Goal: Task Accomplishment & Management: Complete application form

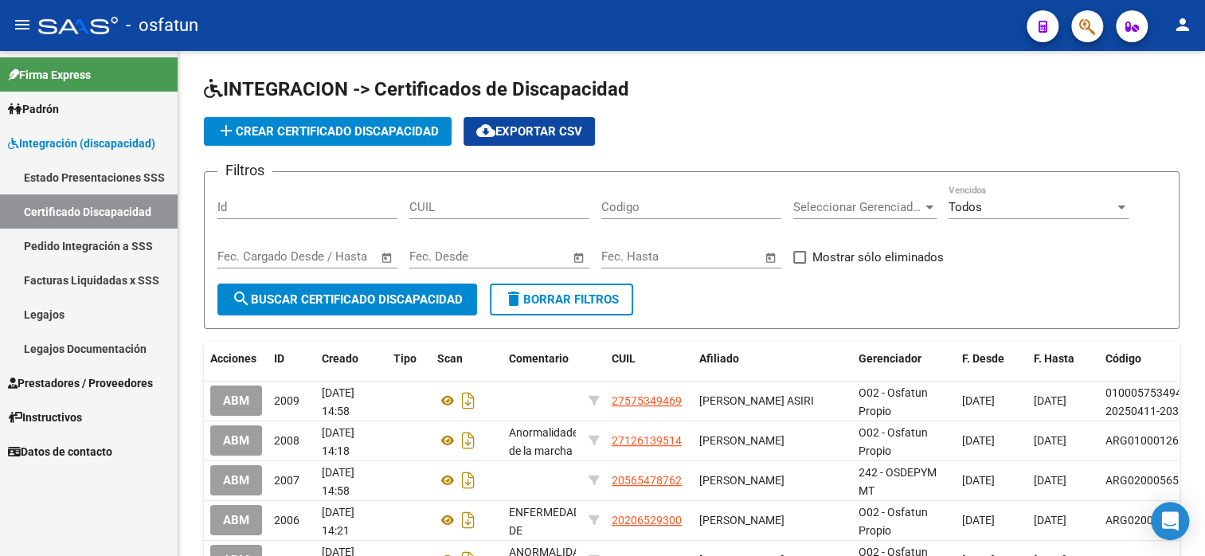
click at [105, 384] on span "Prestadores / Proveedores" at bounding box center [80, 383] width 145 height 18
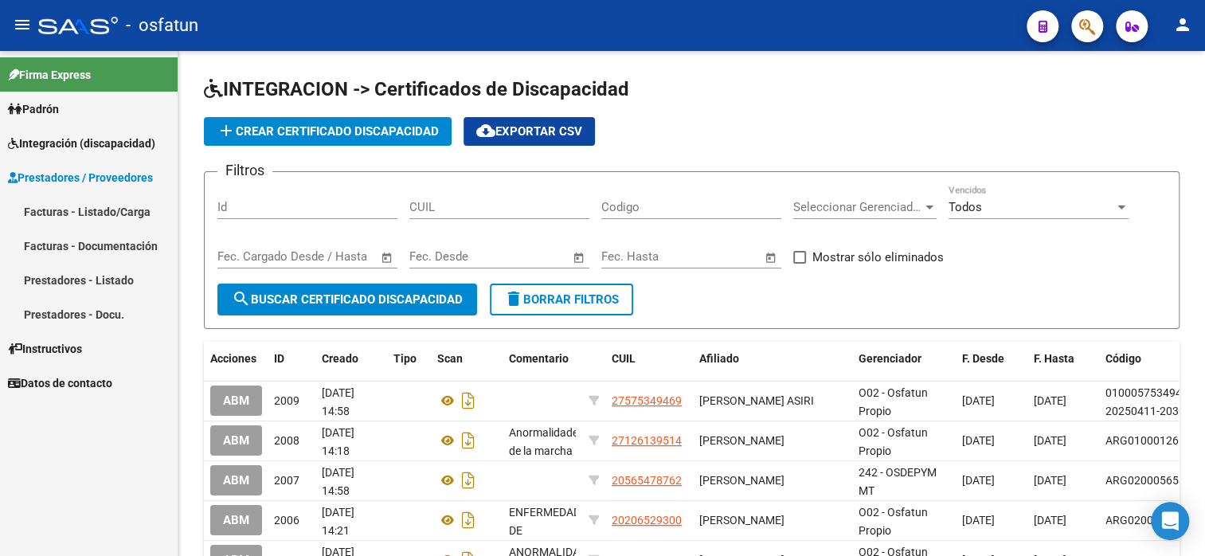
click at [119, 214] on link "Facturas - Listado/Carga" at bounding box center [89, 211] width 178 height 34
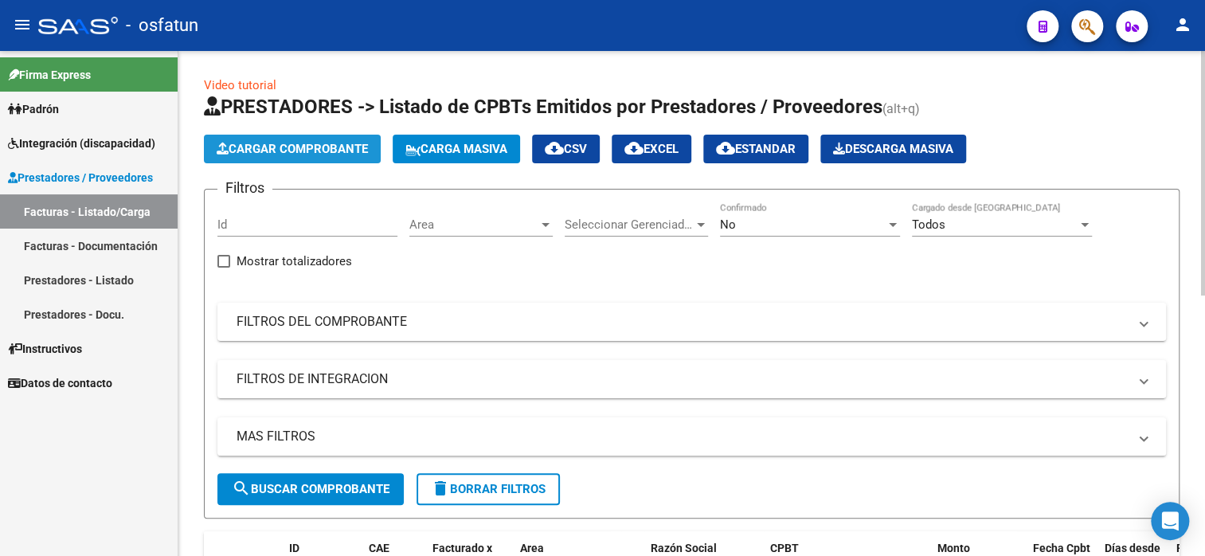
click at [284, 151] on span "Cargar Comprobante" at bounding box center [292, 149] width 151 height 14
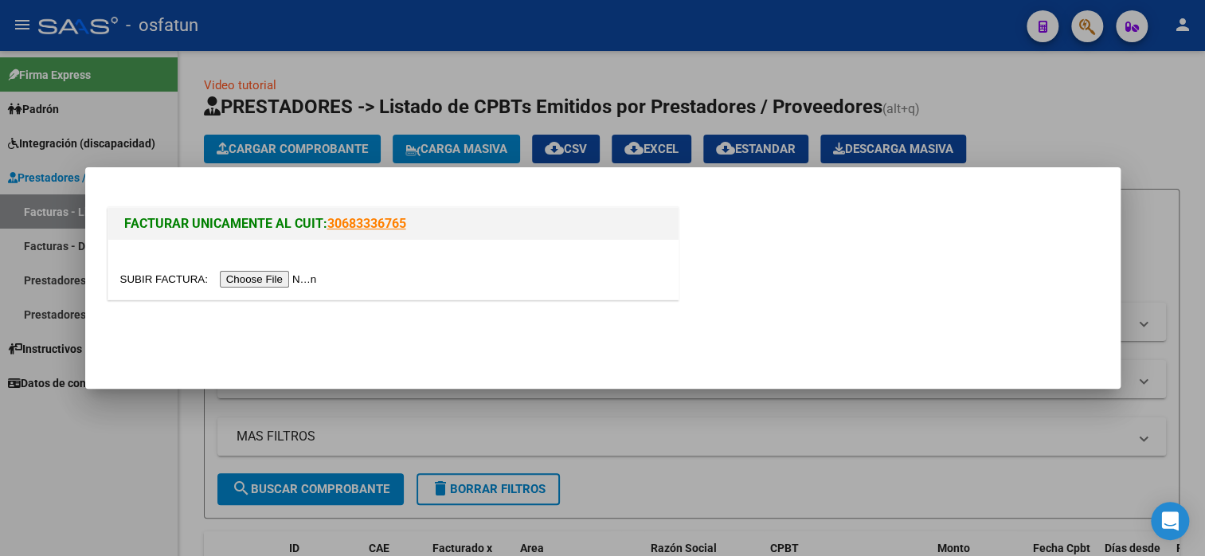
click at [288, 281] on input "file" at bounding box center [221, 279] width 202 height 17
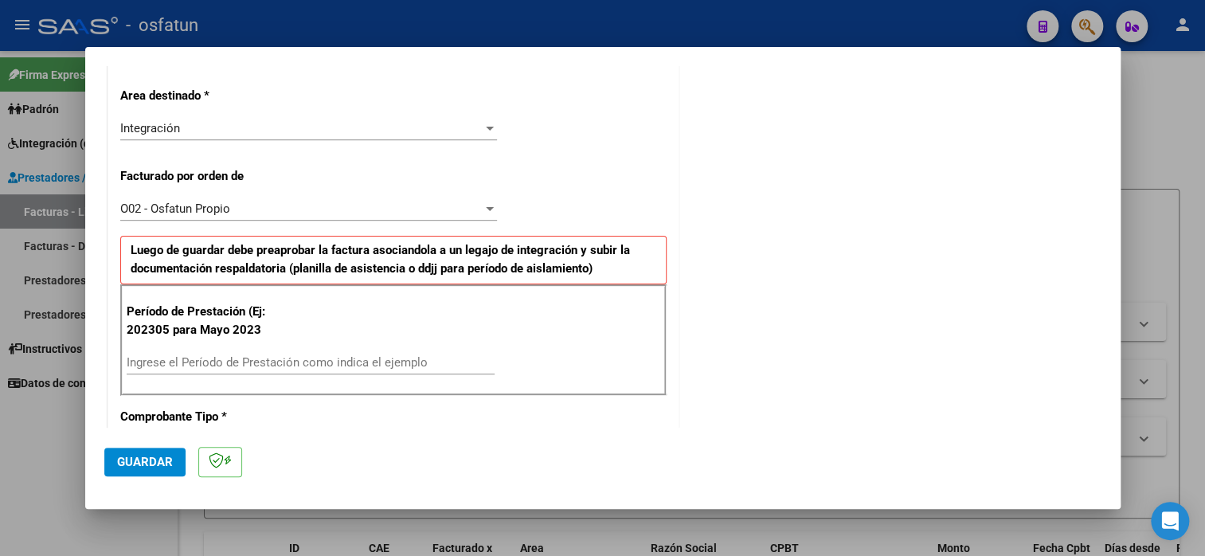
scroll to position [319, 0]
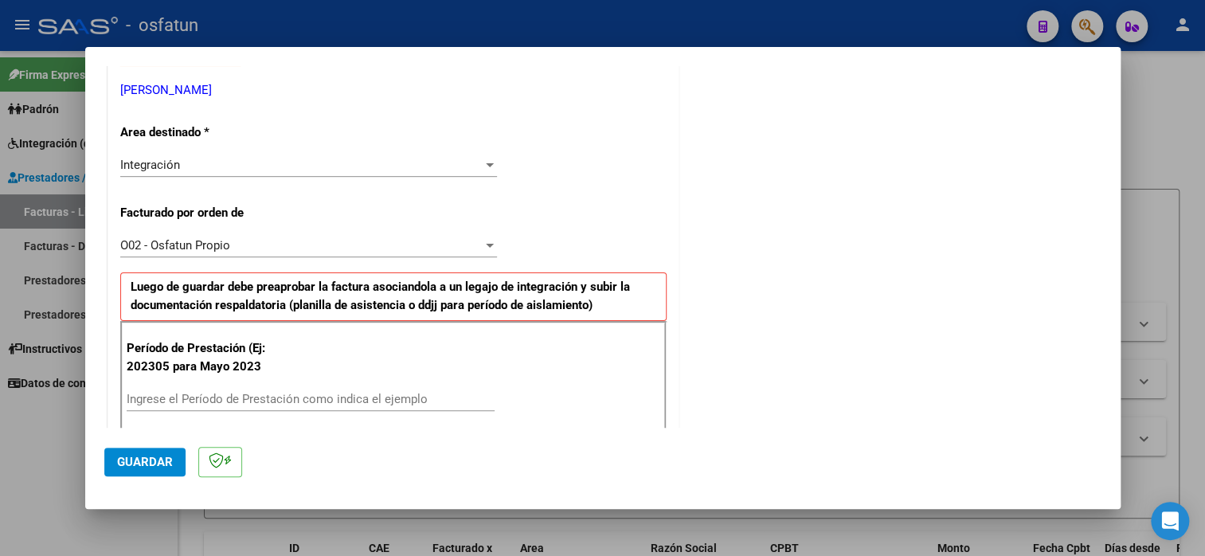
click at [245, 401] on input "Ingrese el Período de Prestación como indica el ejemplo" at bounding box center [311, 399] width 368 height 14
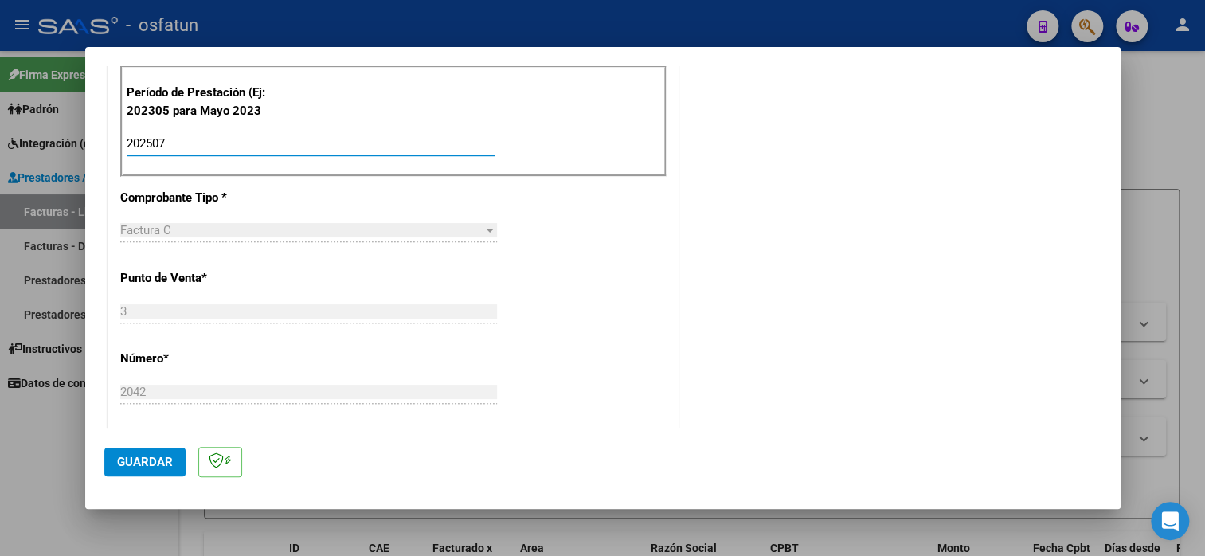
scroll to position [876, 0]
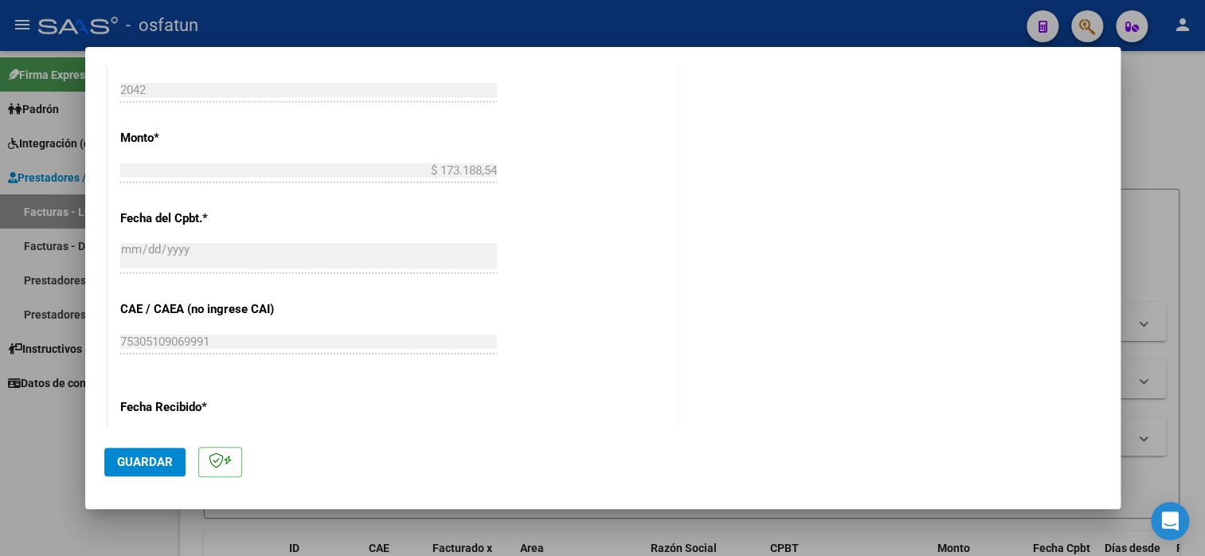
type input "202507"
click at [153, 457] on span "Guardar" at bounding box center [145, 462] width 56 height 14
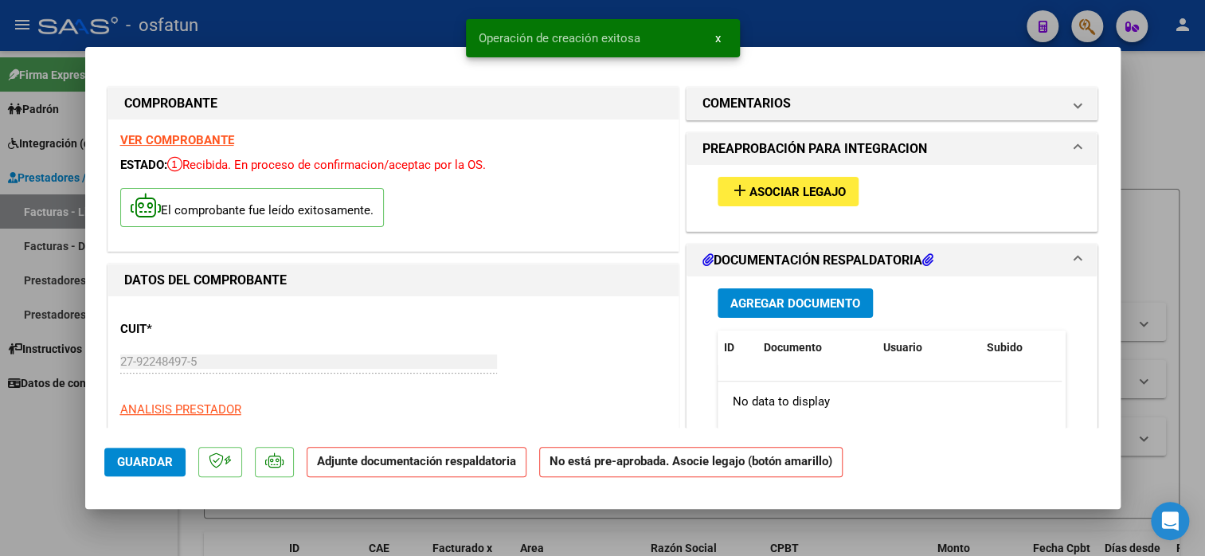
click at [750, 197] on span "Asociar Legajo" at bounding box center [798, 192] width 96 height 14
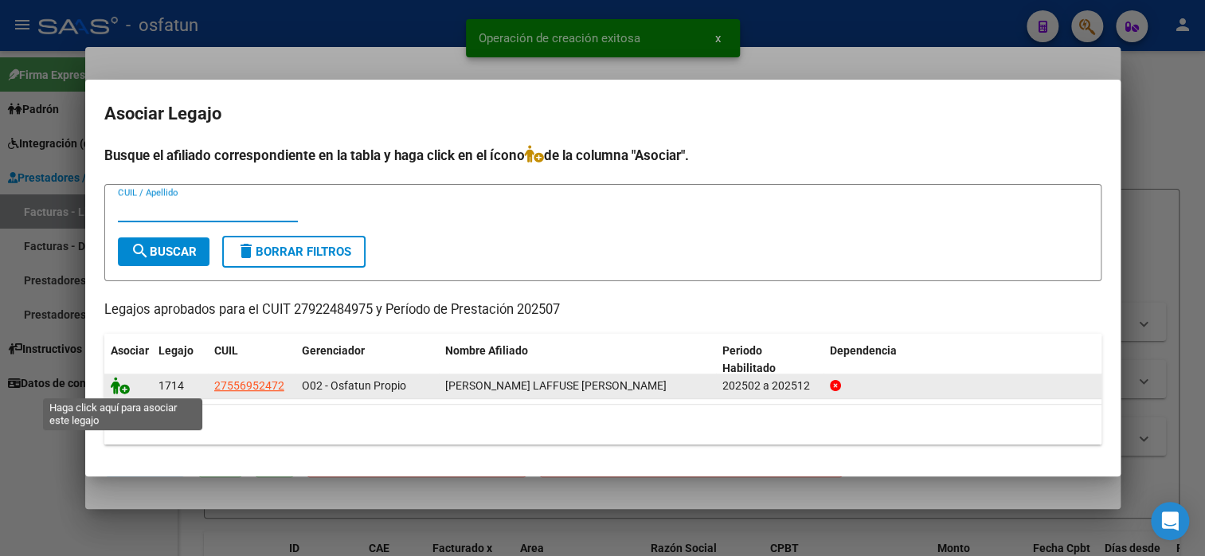
click at [116, 385] on icon at bounding box center [120, 386] width 19 height 18
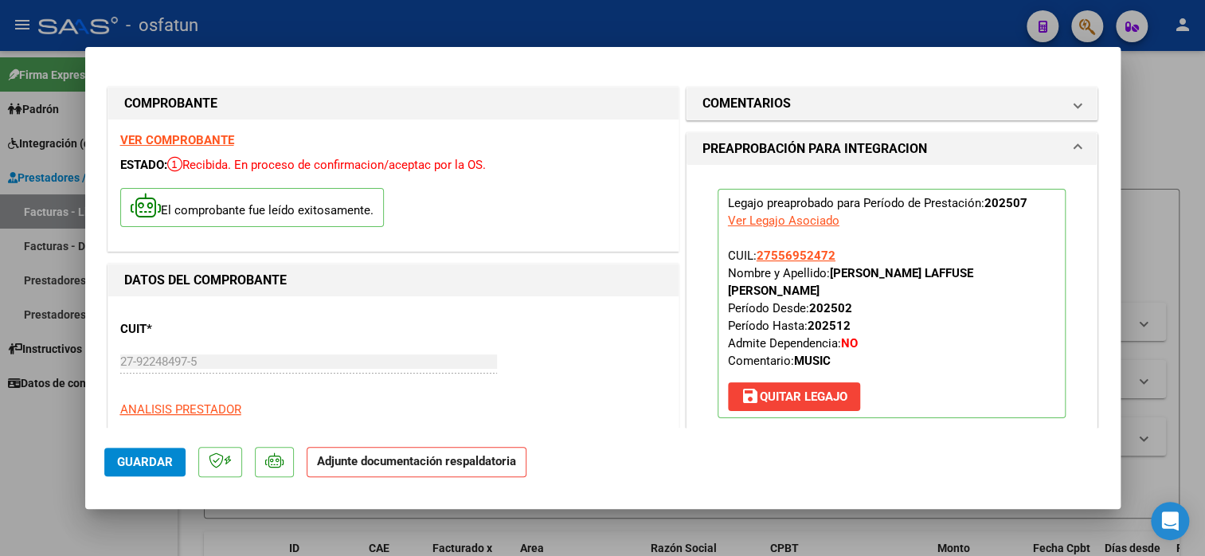
scroll to position [239, 0]
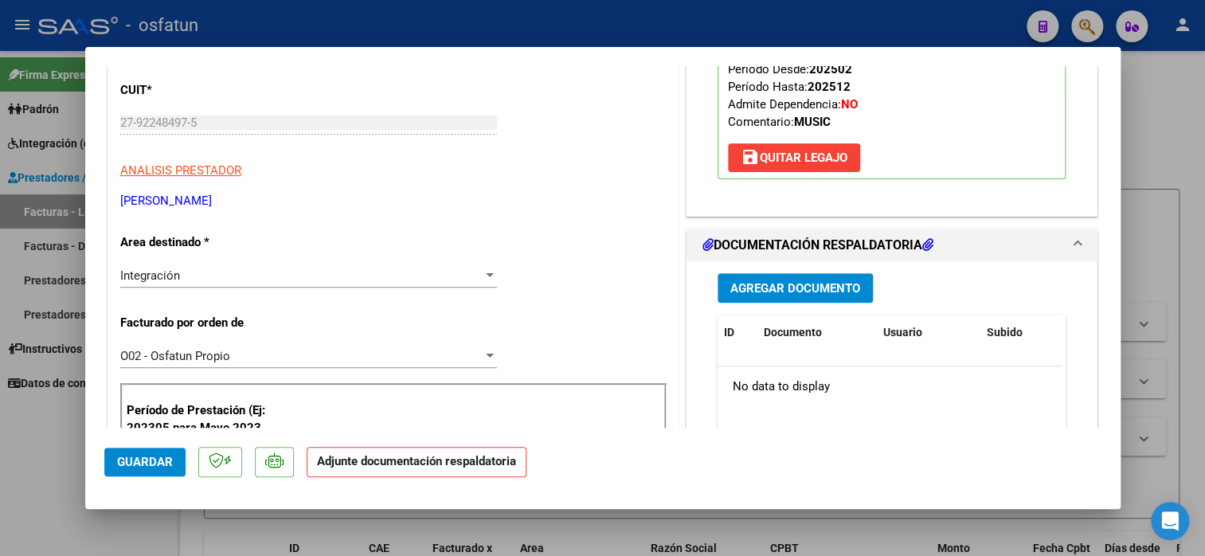
click at [805, 281] on span "Agregar Documento" at bounding box center [795, 288] width 130 height 14
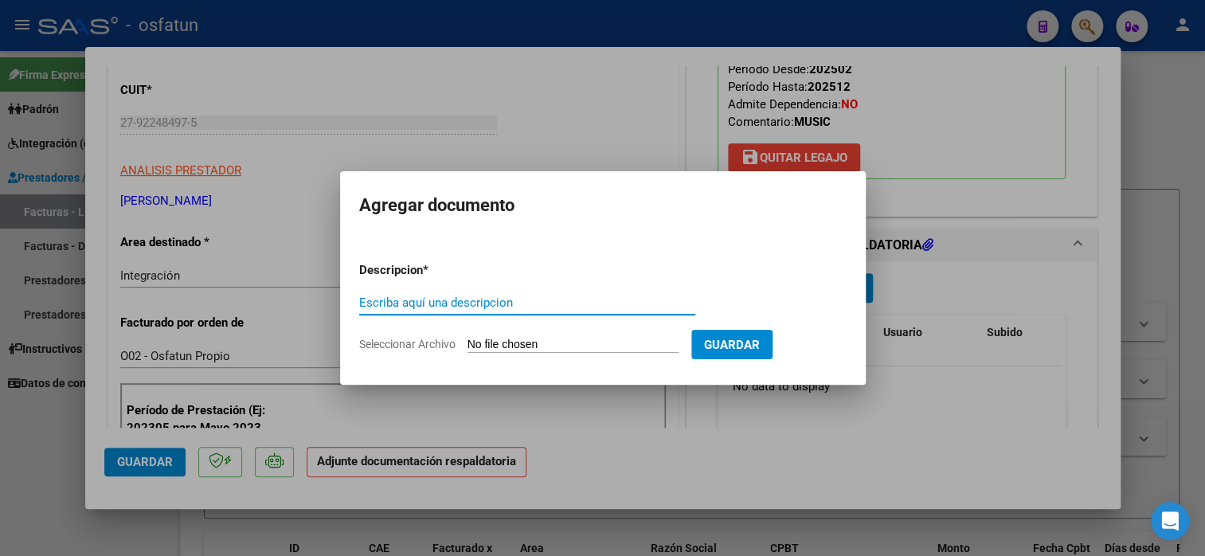
click at [558, 306] on input "Escriba aquí una descripcion" at bounding box center [527, 303] width 336 height 14
type input "planilla de asistencia"
click at [551, 349] on input "Seleccionar Archivo" at bounding box center [573, 345] width 211 height 15
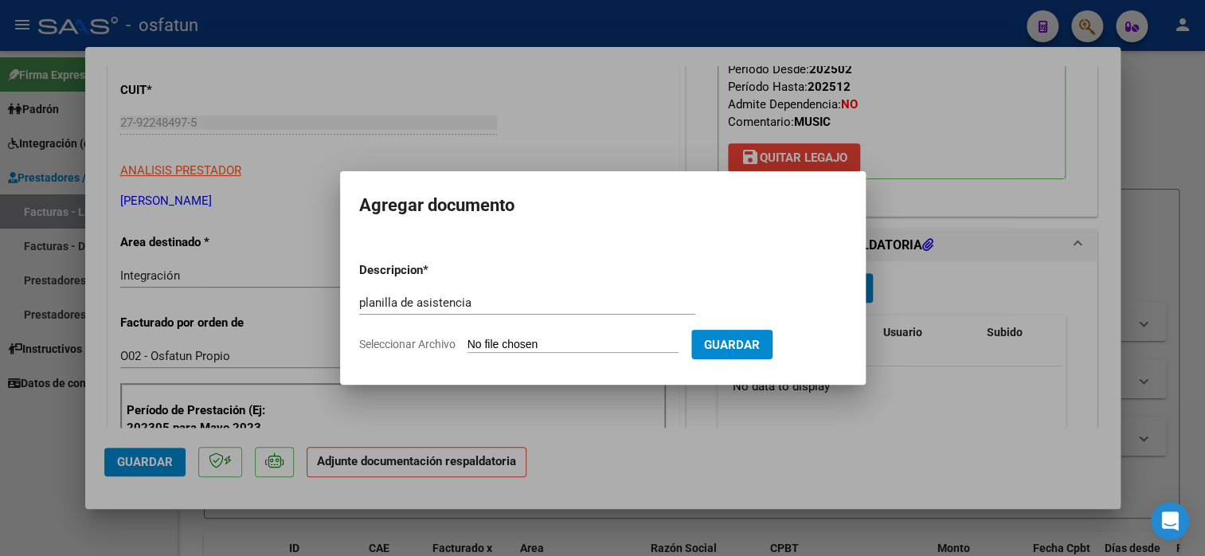
type input "C:\fakepath\[PERSON_NAME] 2042 asis.pdf"
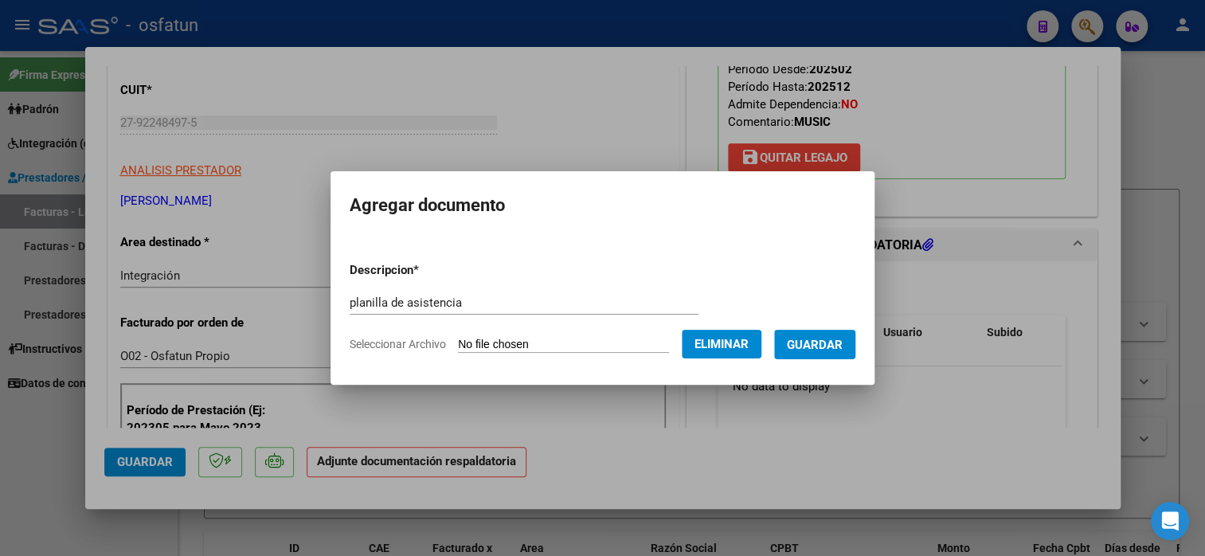
click at [823, 343] on span "Guardar" at bounding box center [815, 345] width 56 height 14
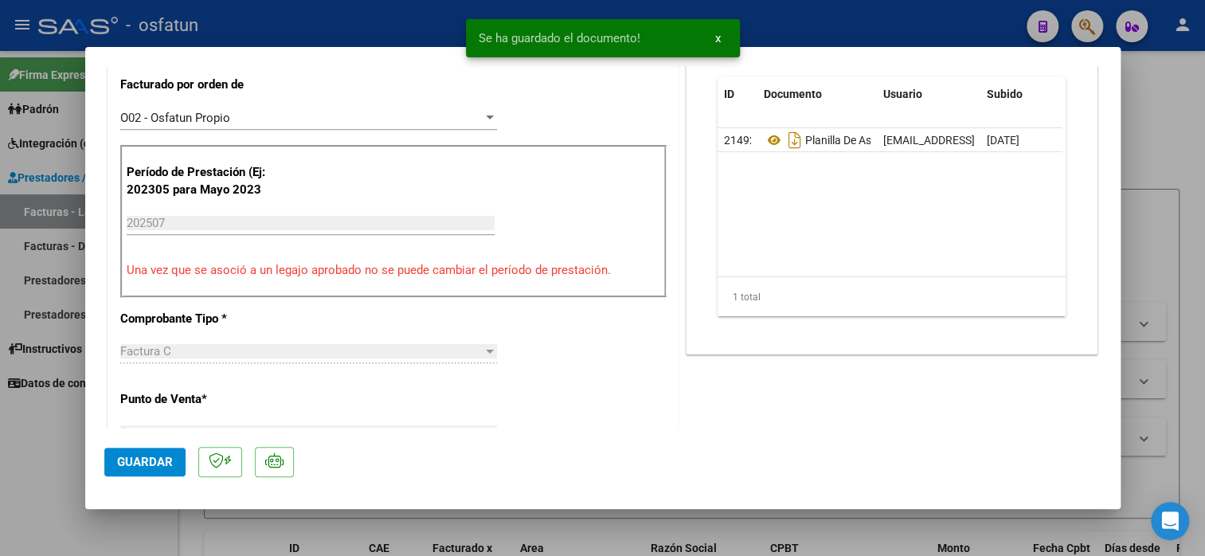
scroll to position [478, 0]
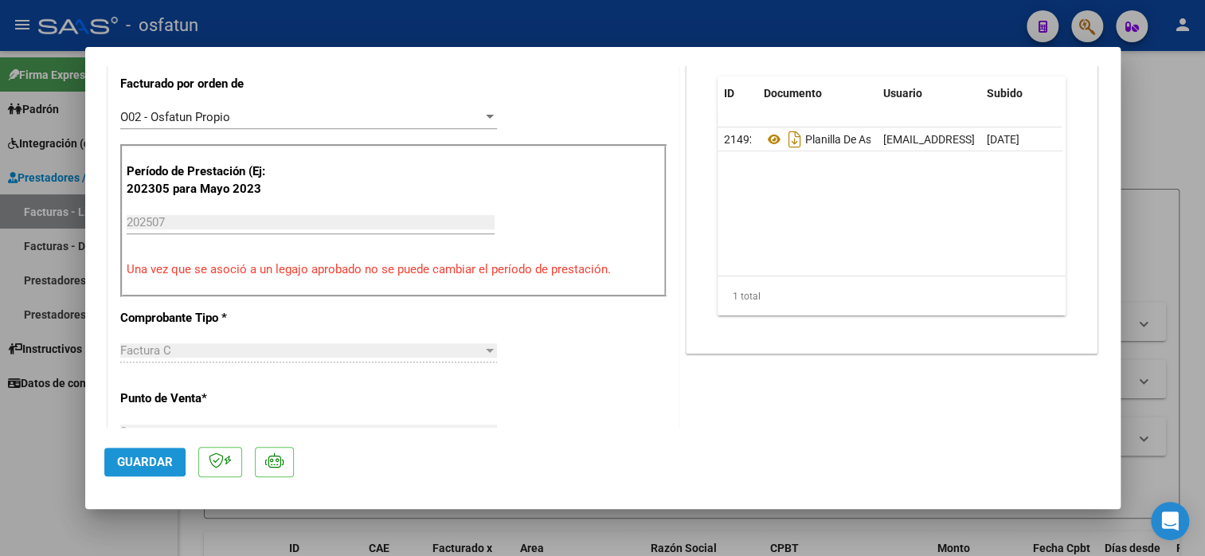
drag, startPoint x: 130, startPoint y: 461, endPoint x: 141, endPoint y: 461, distance: 11.2
click at [132, 461] on span "Guardar" at bounding box center [145, 462] width 56 height 14
click at [148, 457] on span "Guardar" at bounding box center [145, 462] width 56 height 14
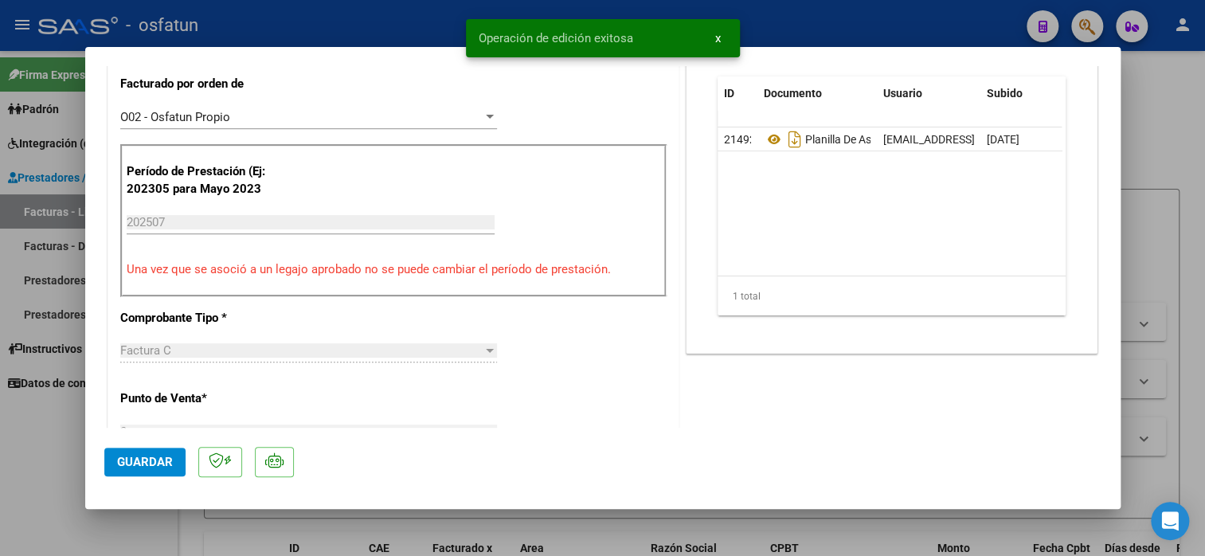
click at [112, 529] on div at bounding box center [602, 278] width 1205 height 556
type input "$ 0,00"
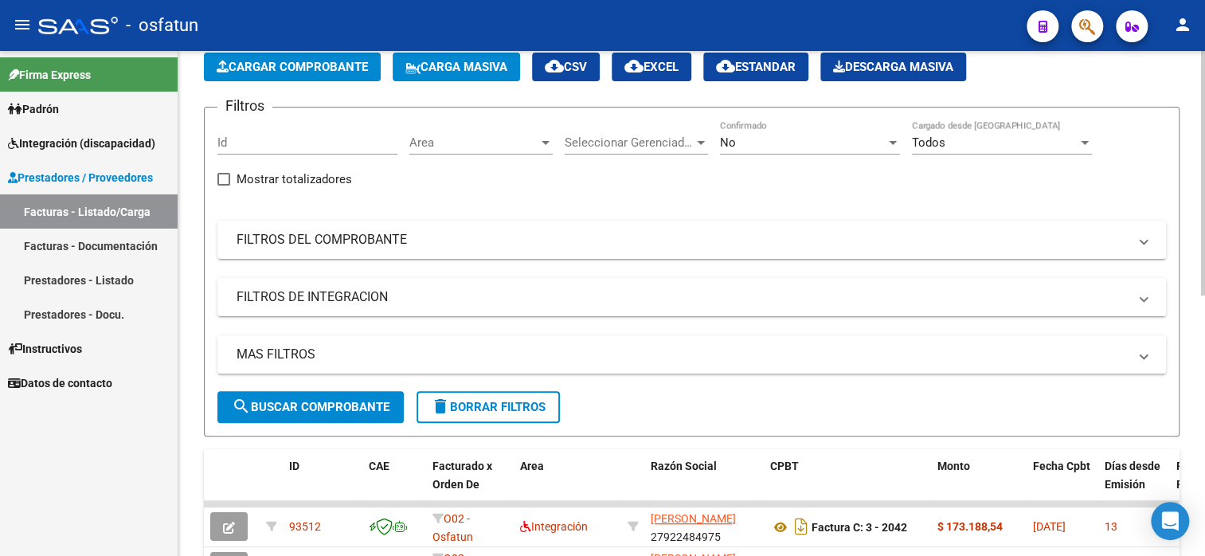
scroll to position [0, 0]
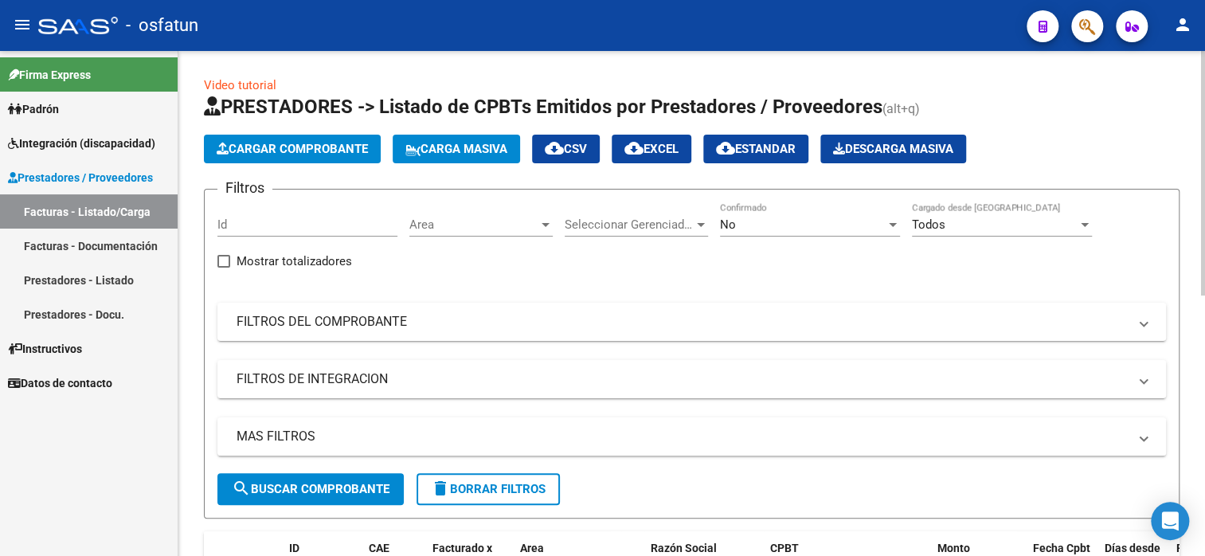
click at [301, 151] on span "Cargar Comprobante" at bounding box center [292, 149] width 151 height 14
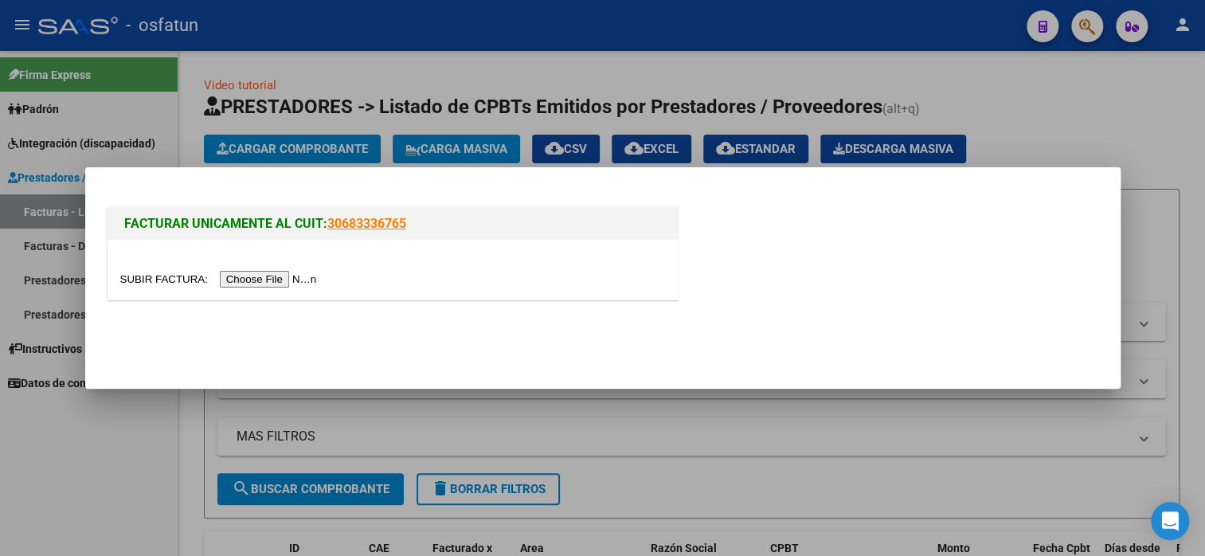
click at [287, 283] on input "file" at bounding box center [221, 279] width 202 height 17
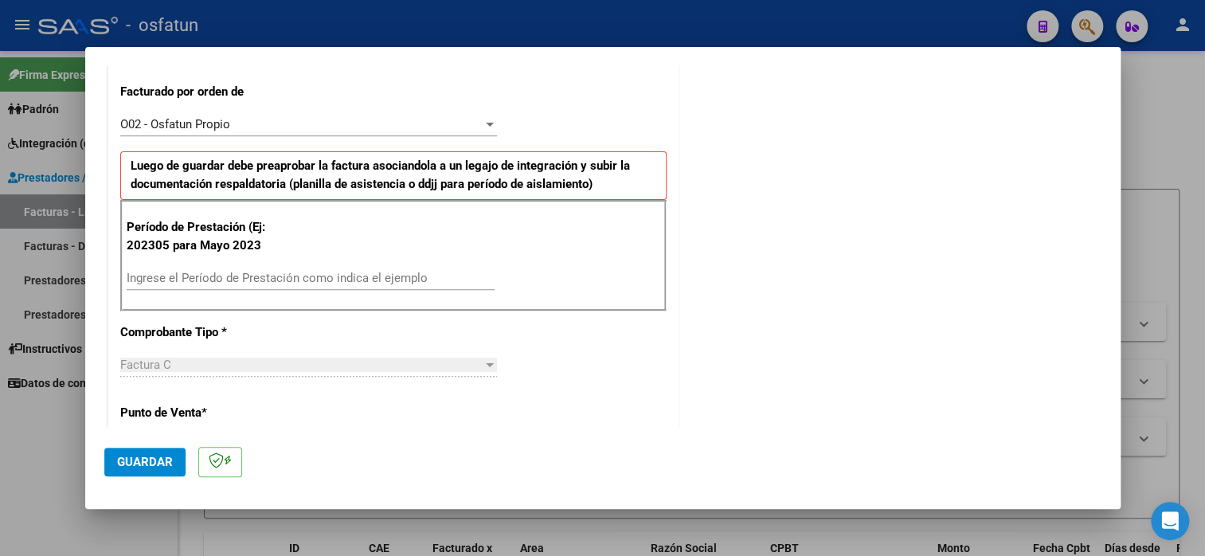
scroll to position [478, 0]
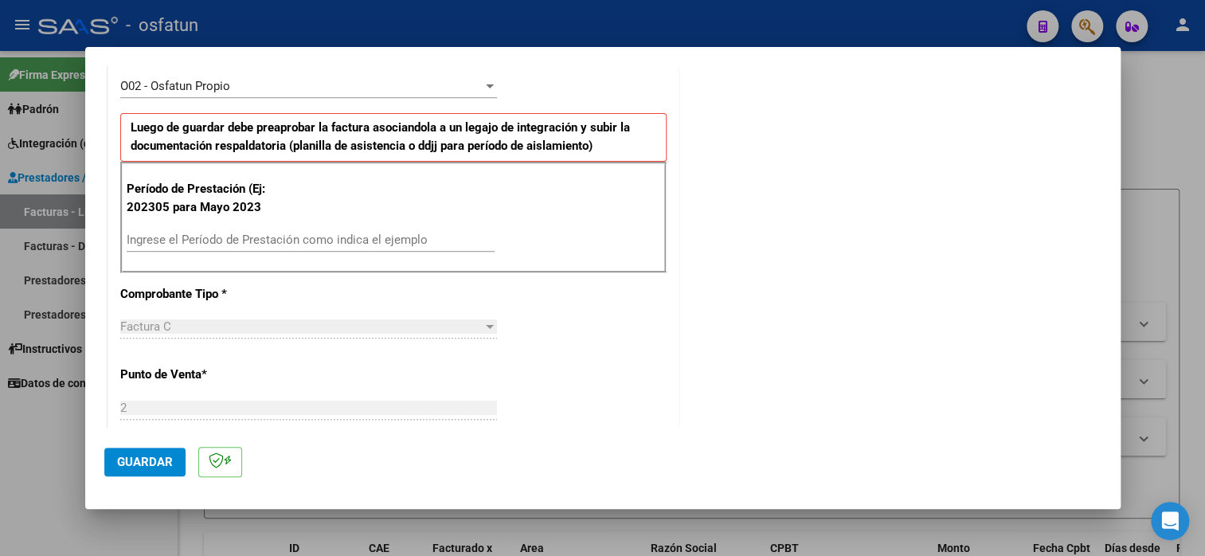
click at [288, 237] on input "Ingrese el Período de Prestación como indica el ejemplo" at bounding box center [311, 240] width 368 height 14
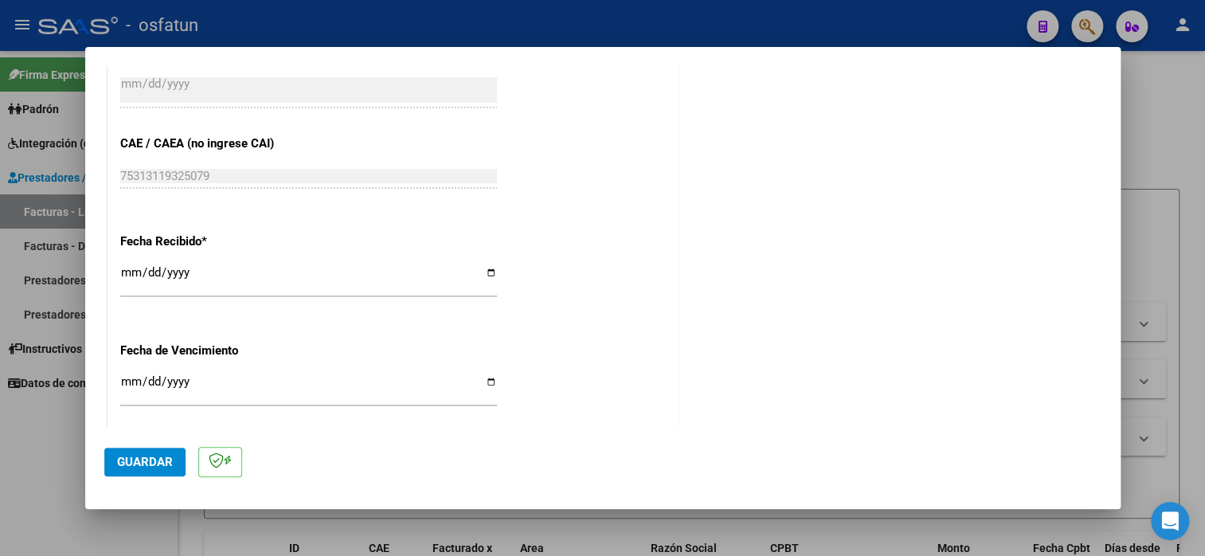
scroll to position [1208, 0]
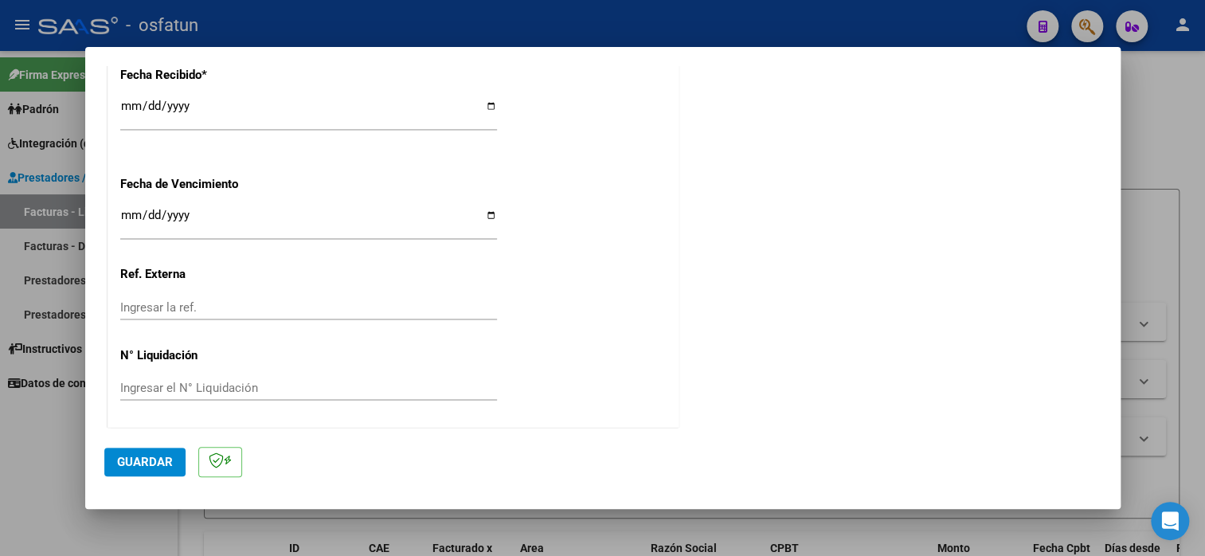
type input "202507"
click at [159, 463] on span "Guardar" at bounding box center [145, 462] width 56 height 14
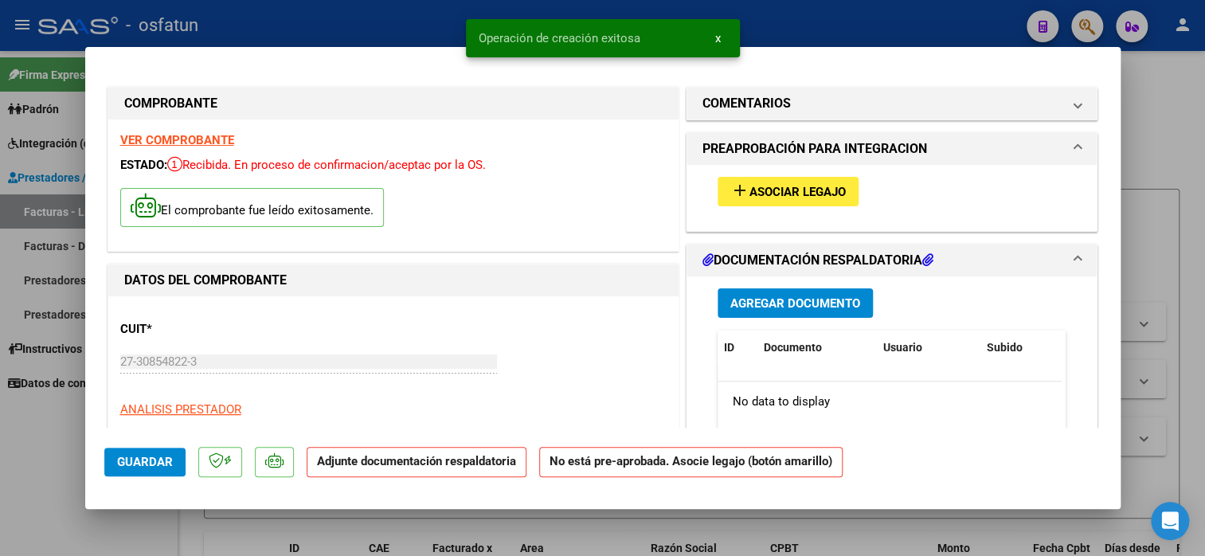
click at [773, 185] on span "Asociar Legajo" at bounding box center [798, 192] width 96 height 14
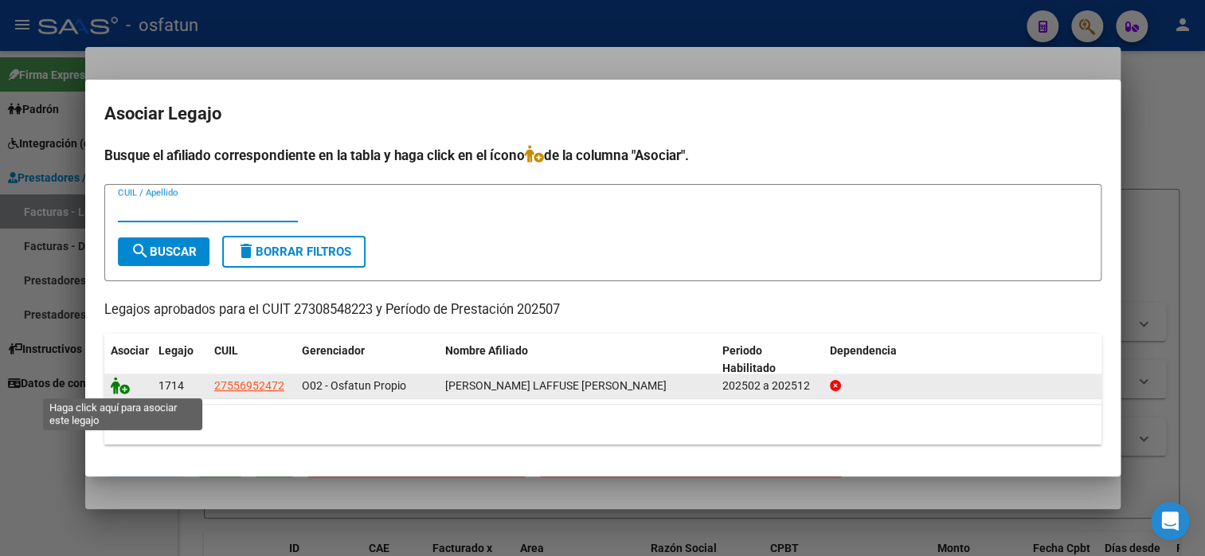
click at [122, 384] on icon at bounding box center [120, 386] width 19 height 18
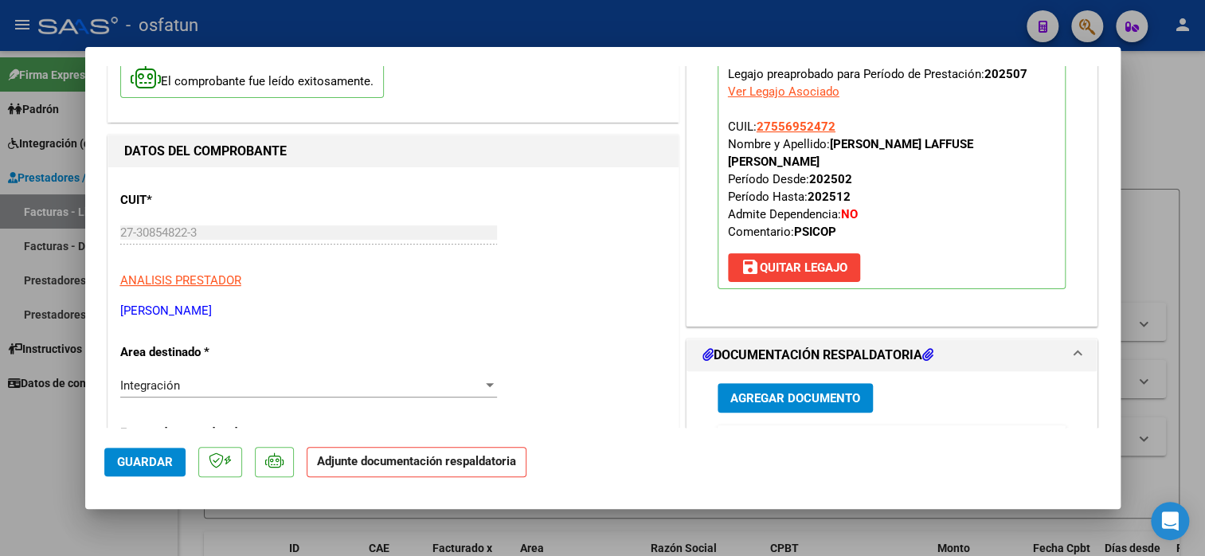
scroll to position [398, 0]
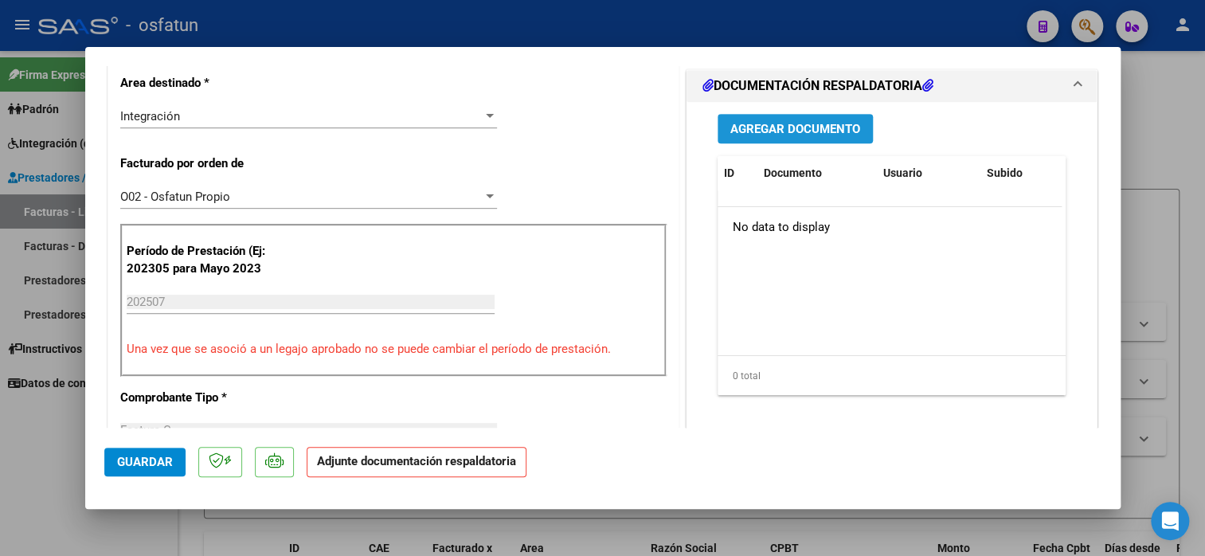
click at [808, 122] on span "Agregar Documento" at bounding box center [795, 129] width 130 height 14
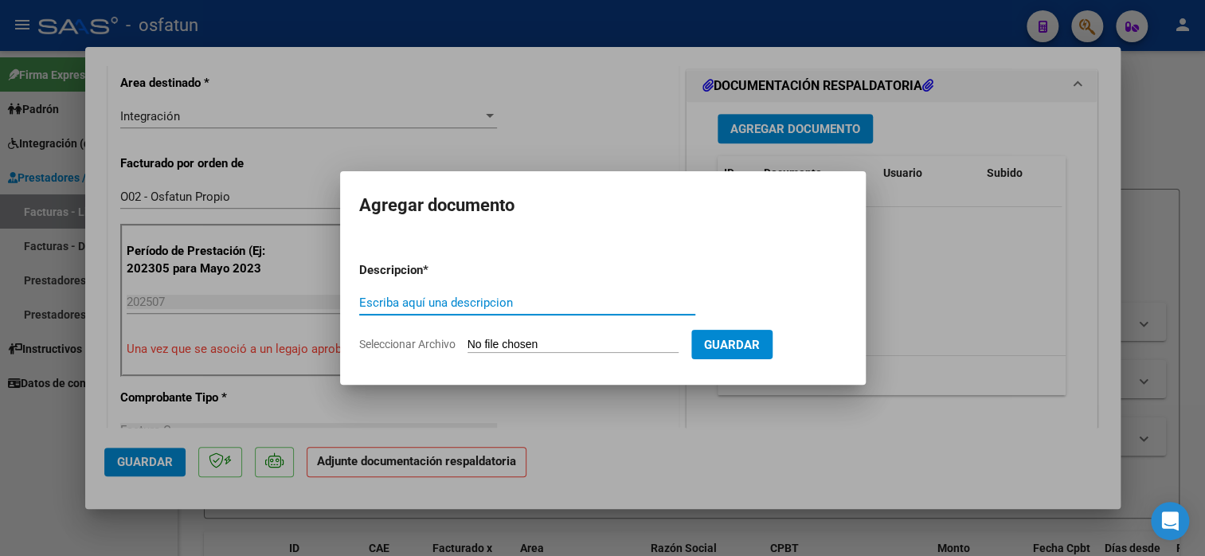
click at [501, 307] on input "Escriba aquí una descripcion" at bounding box center [527, 303] width 336 height 14
type input "planilla de asistencia"
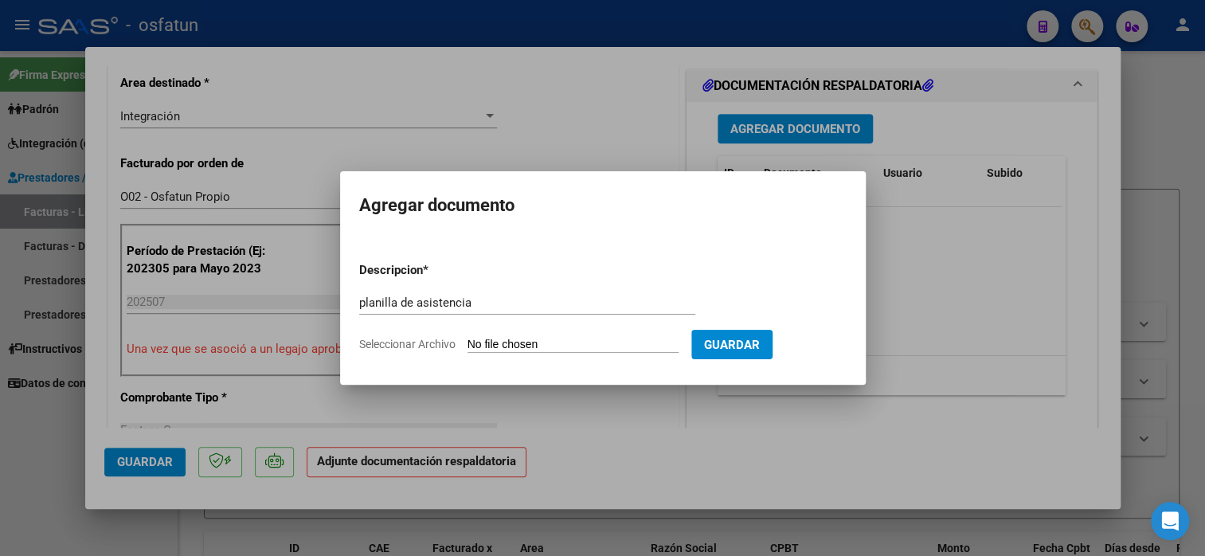
click at [539, 346] on input "Seleccionar Archivo" at bounding box center [573, 345] width 211 height 15
type input "C:\fakepath\[PERSON_NAME] 59 asis.pdf"
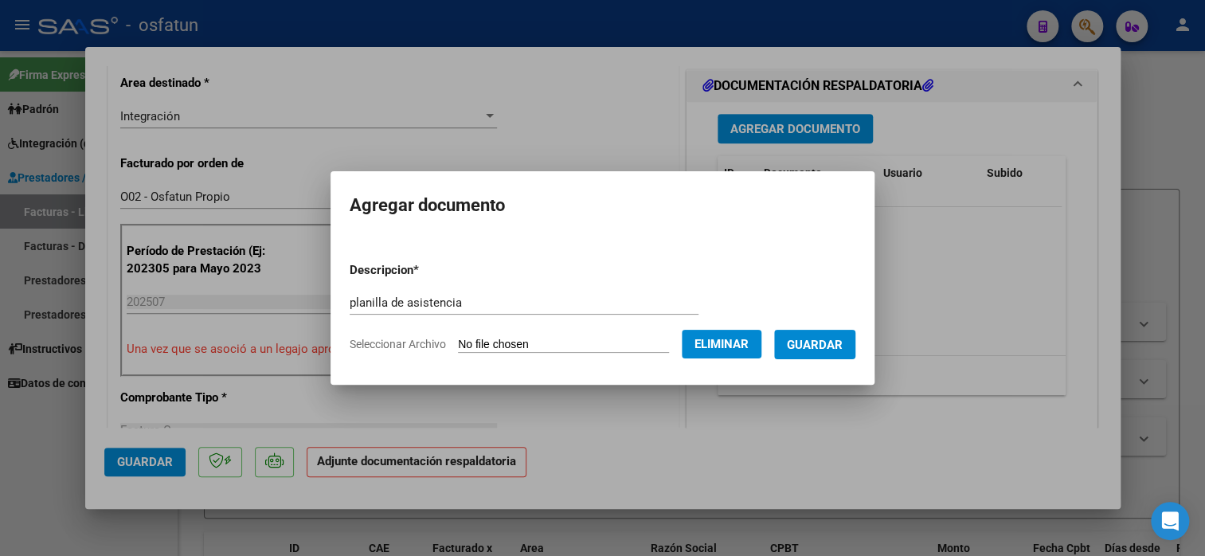
click at [835, 341] on span "Guardar" at bounding box center [815, 345] width 56 height 14
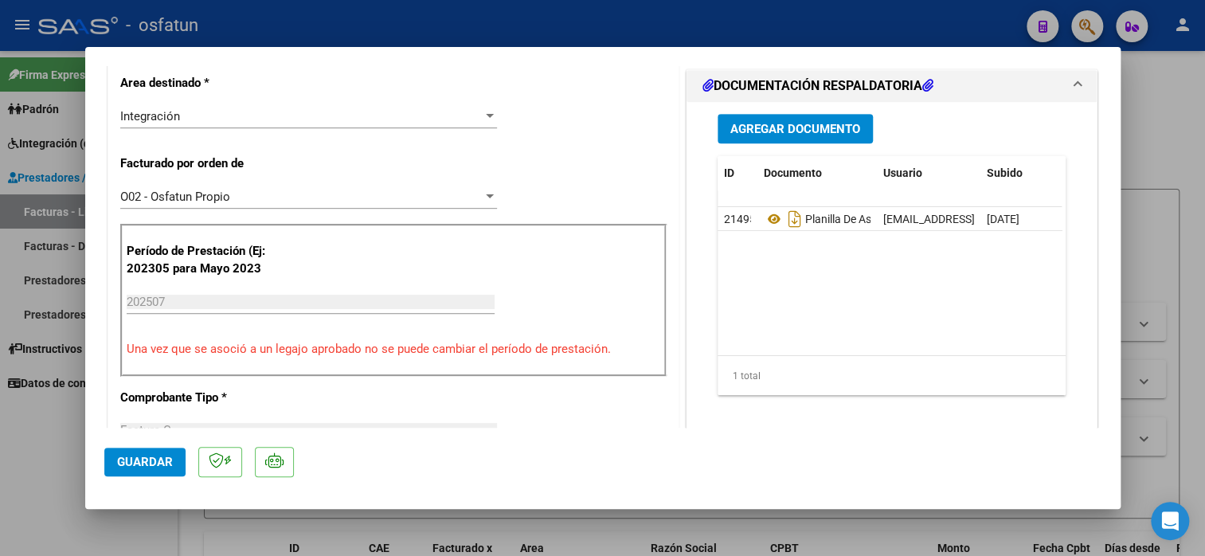
click at [138, 459] on span "Guardar" at bounding box center [145, 462] width 56 height 14
click at [144, 460] on span "Guardar" at bounding box center [145, 462] width 56 height 14
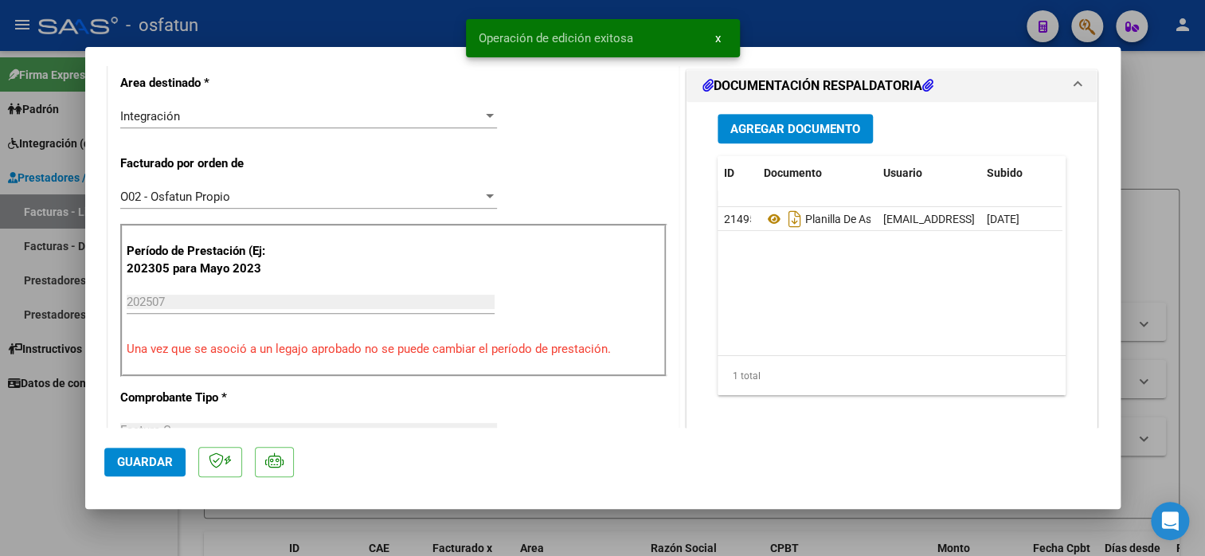
click at [1153, 150] on div at bounding box center [602, 278] width 1205 height 556
type input "$ 0,00"
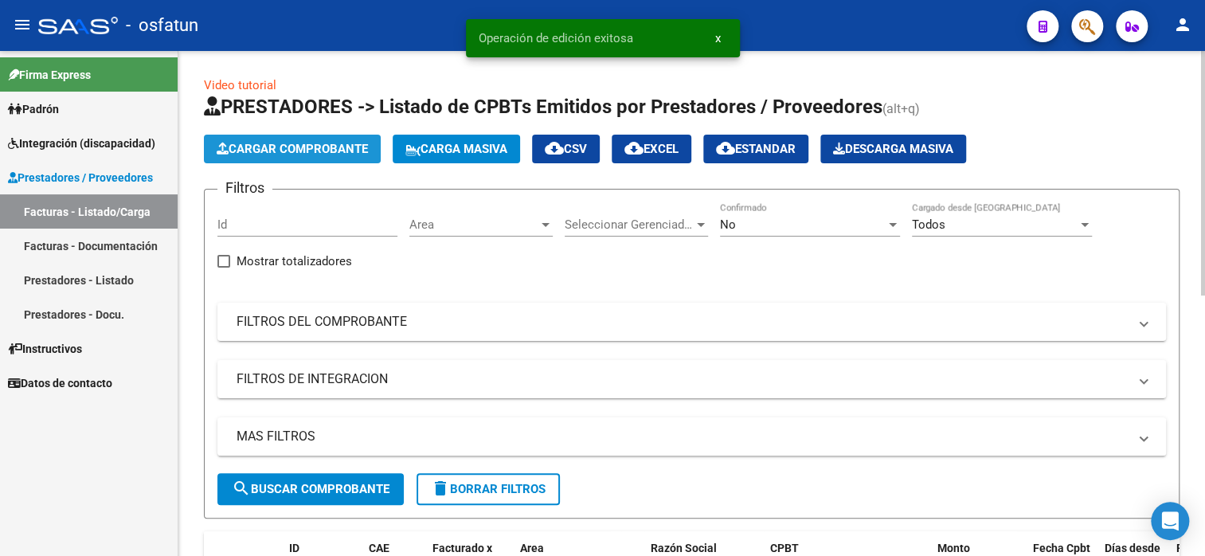
click at [289, 150] on span "Cargar Comprobante" at bounding box center [292, 149] width 151 height 14
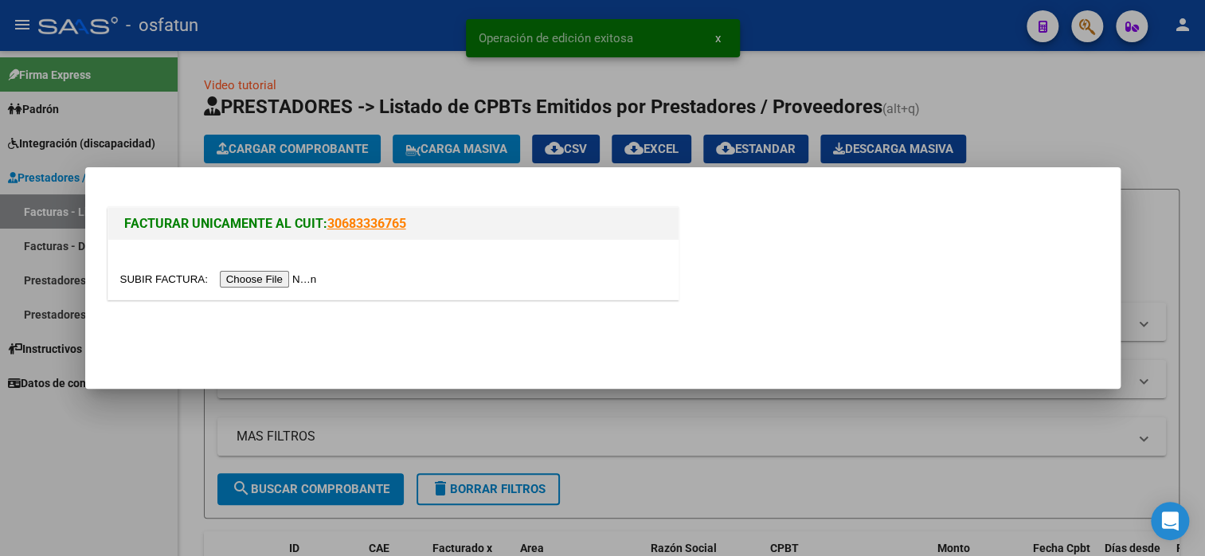
click at [264, 283] on input "file" at bounding box center [221, 279] width 202 height 17
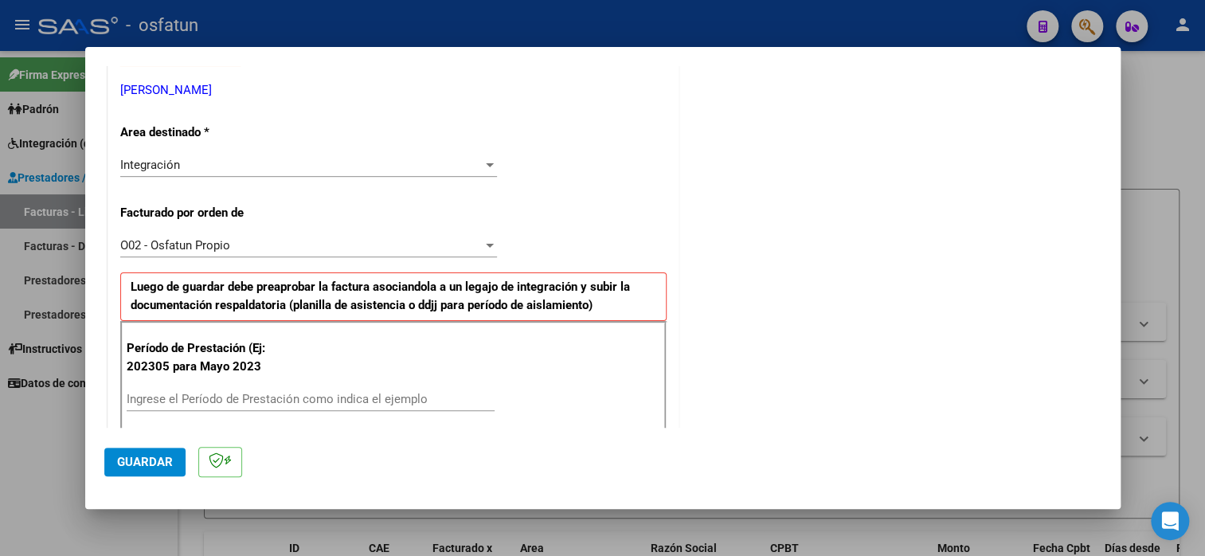
scroll to position [398, 0]
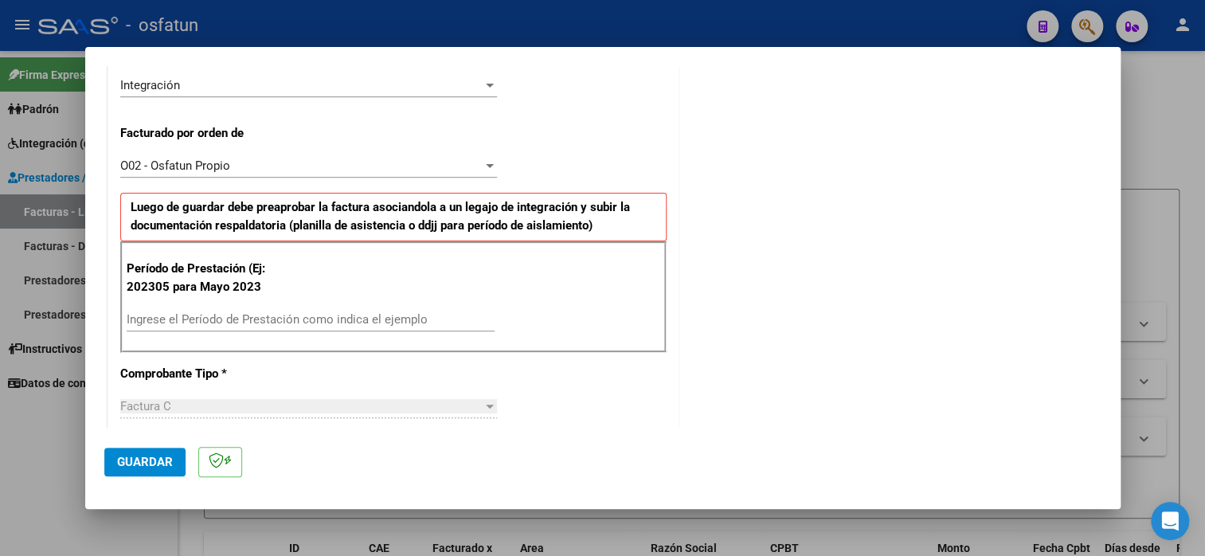
click at [233, 323] on input "Ingrese el Período de Prestación como indica el ejemplo" at bounding box center [311, 319] width 368 height 14
type input "202507"
click at [153, 466] on span "Guardar" at bounding box center [145, 462] width 56 height 14
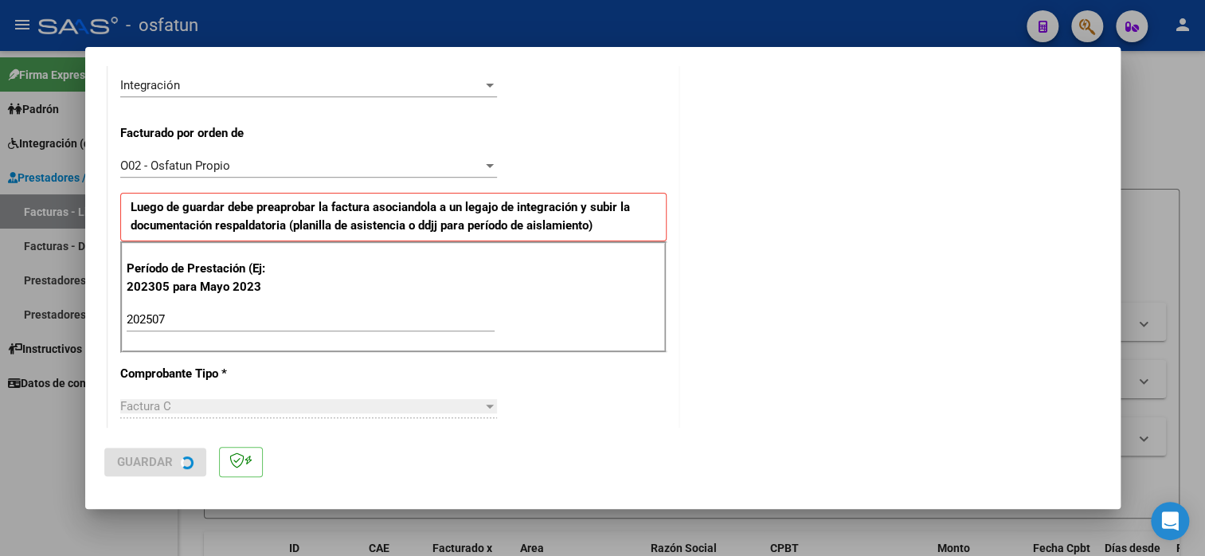
scroll to position [0, 0]
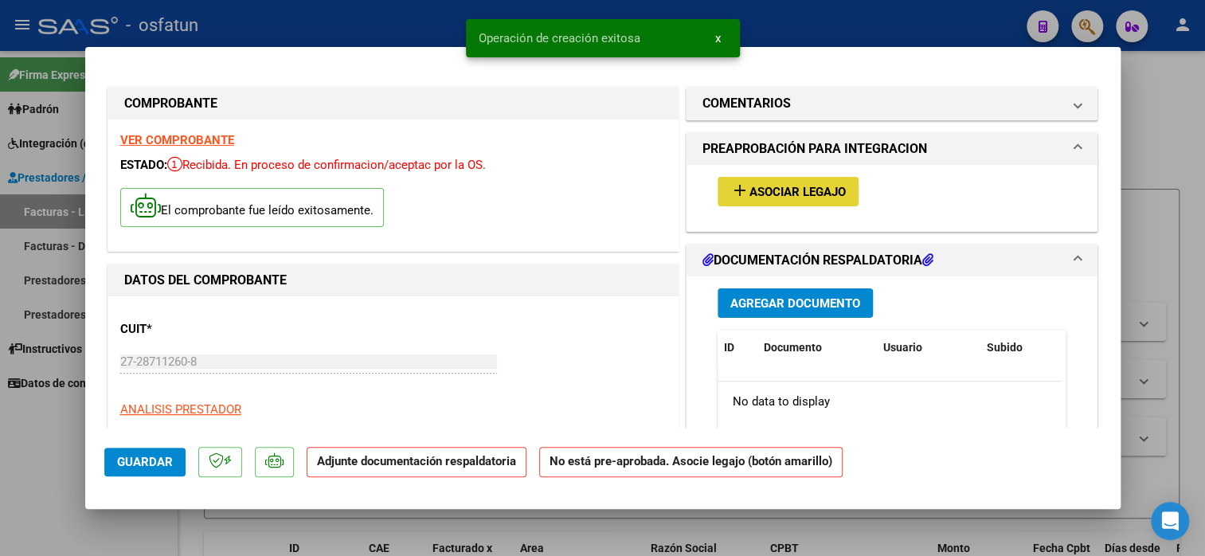
click at [777, 195] on span "Asociar Legajo" at bounding box center [798, 192] width 96 height 14
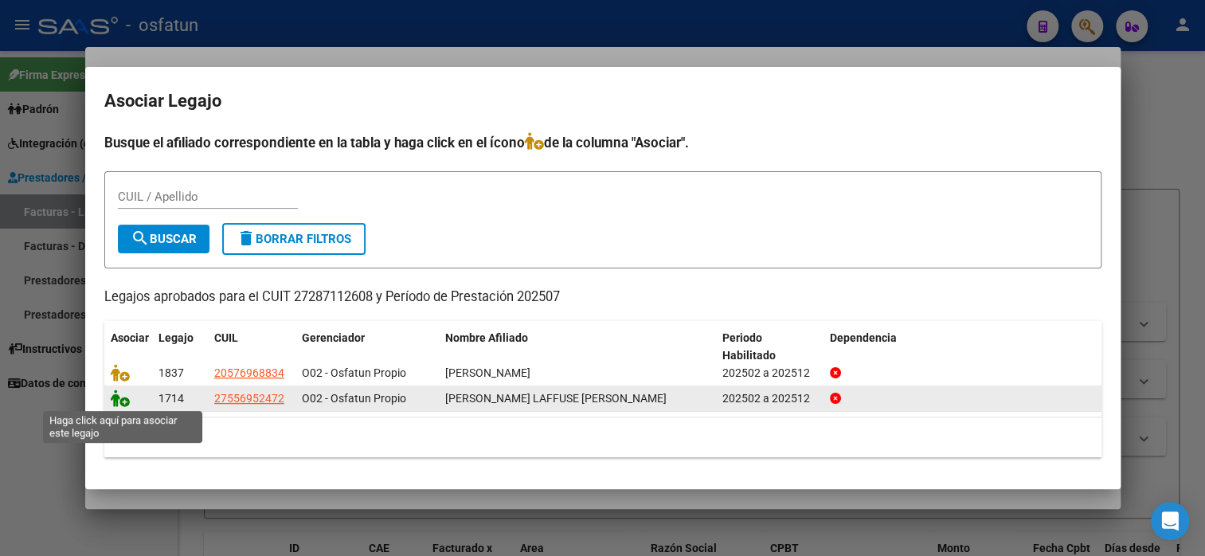
click at [115, 401] on icon at bounding box center [120, 399] width 19 height 18
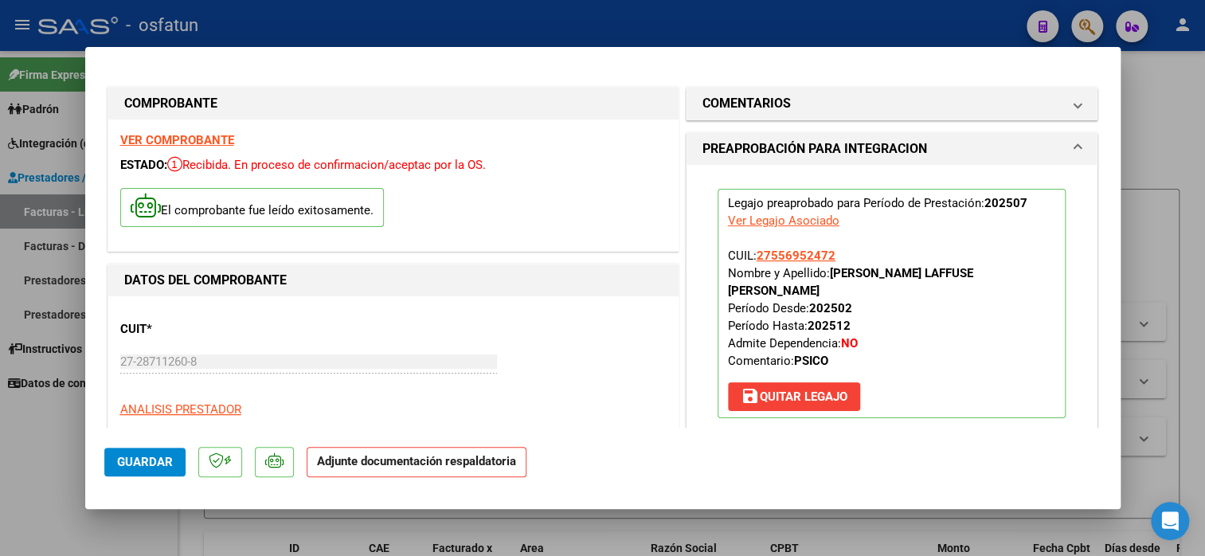
scroll to position [239, 0]
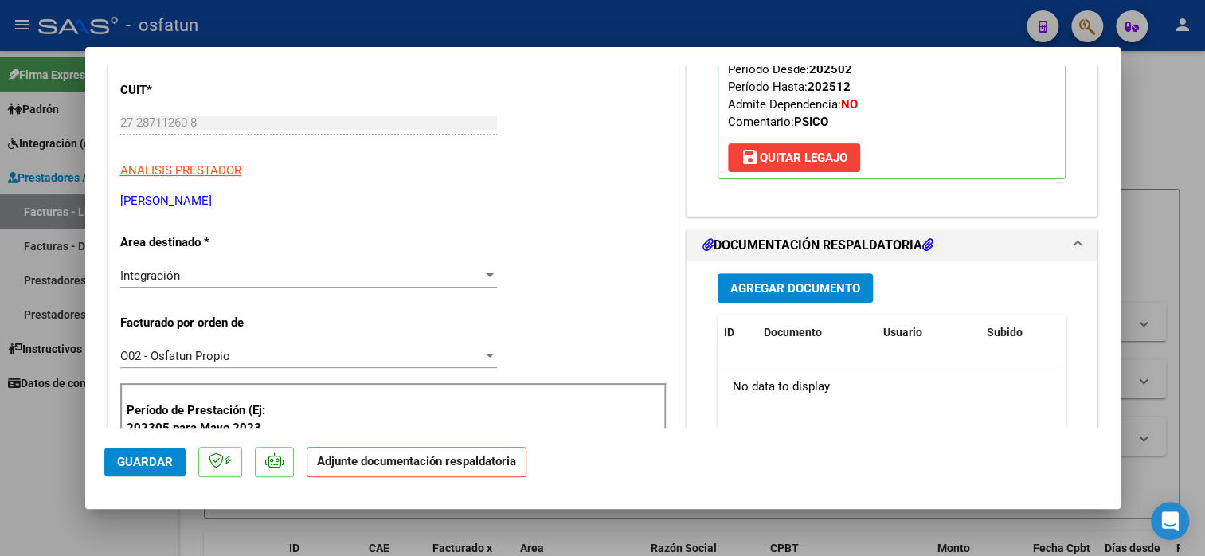
click at [795, 281] on span "Agregar Documento" at bounding box center [795, 288] width 130 height 14
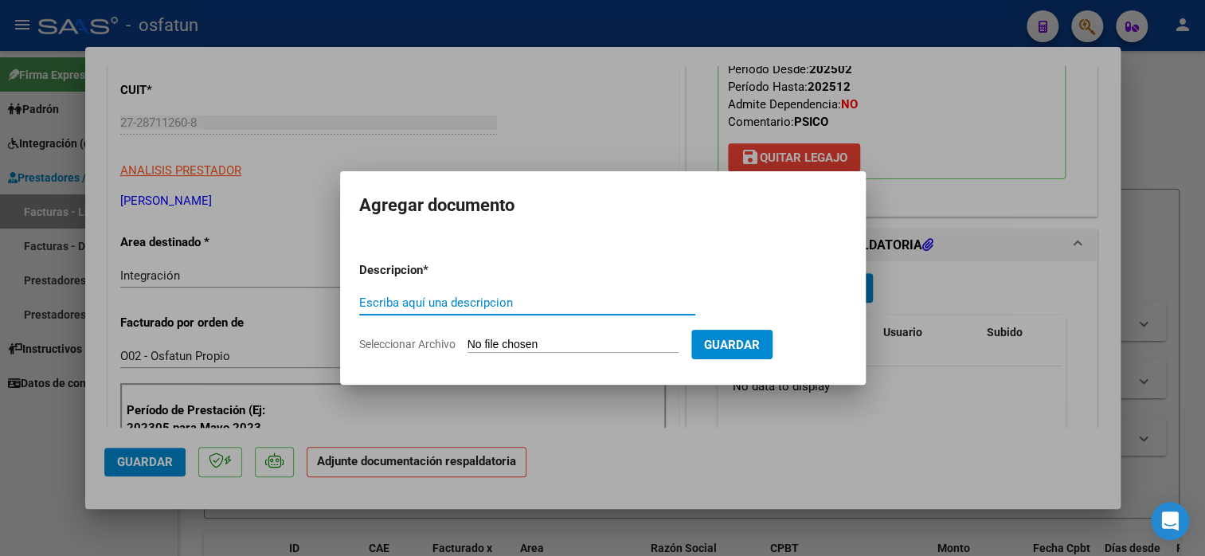
click at [589, 298] on input "Escriba aquí una descripcion" at bounding box center [527, 303] width 336 height 14
type input "planilla de asistencia"
click at [468, 343] on input "Seleccionar Archivo" at bounding box center [573, 345] width 211 height 15
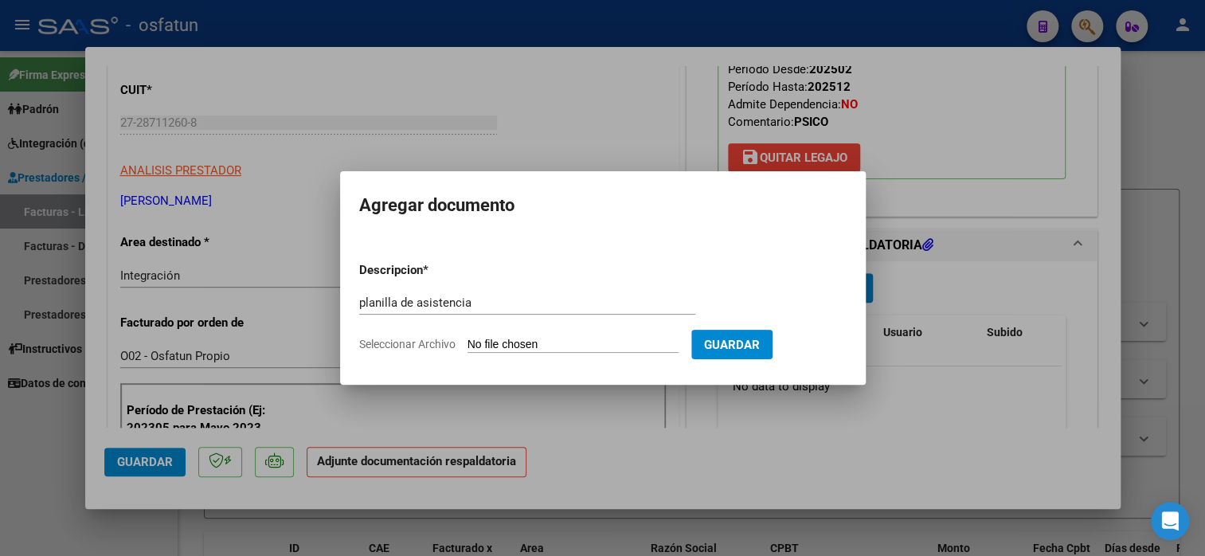
type input "C:\fakepath\[PERSON_NAME].pdf"
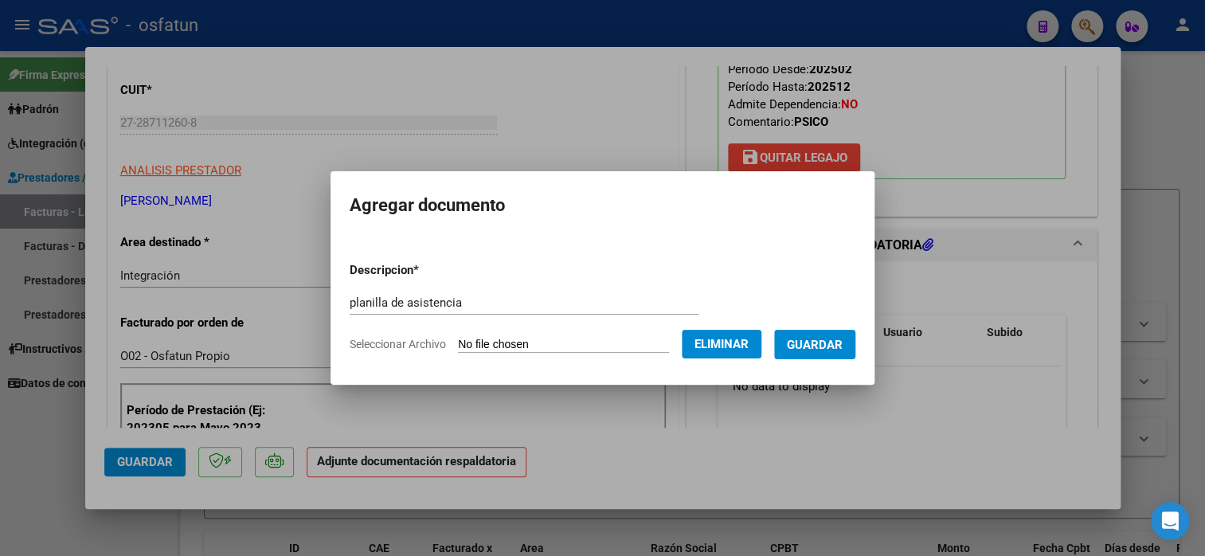
click at [843, 350] on span "Guardar" at bounding box center [815, 345] width 56 height 14
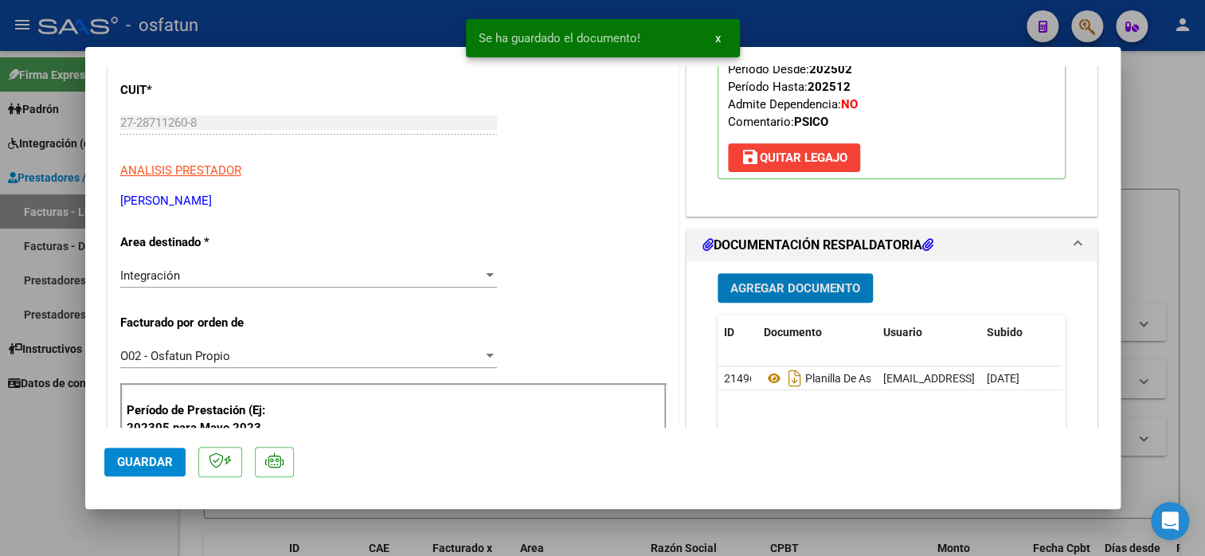
click at [144, 470] on button "Guardar" at bounding box center [144, 462] width 81 height 29
click at [1177, 200] on div at bounding box center [602, 278] width 1205 height 556
type input "$ 0,00"
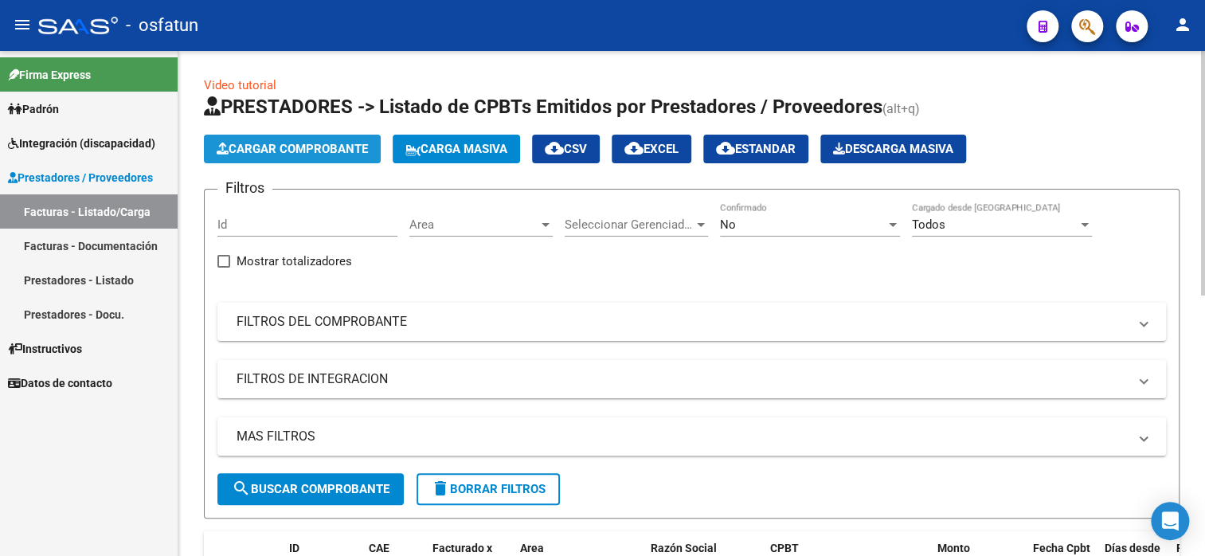
click at [298, 148] on span "Cargar Comprobante" at bounding box center [292, 149] width 151 height 14
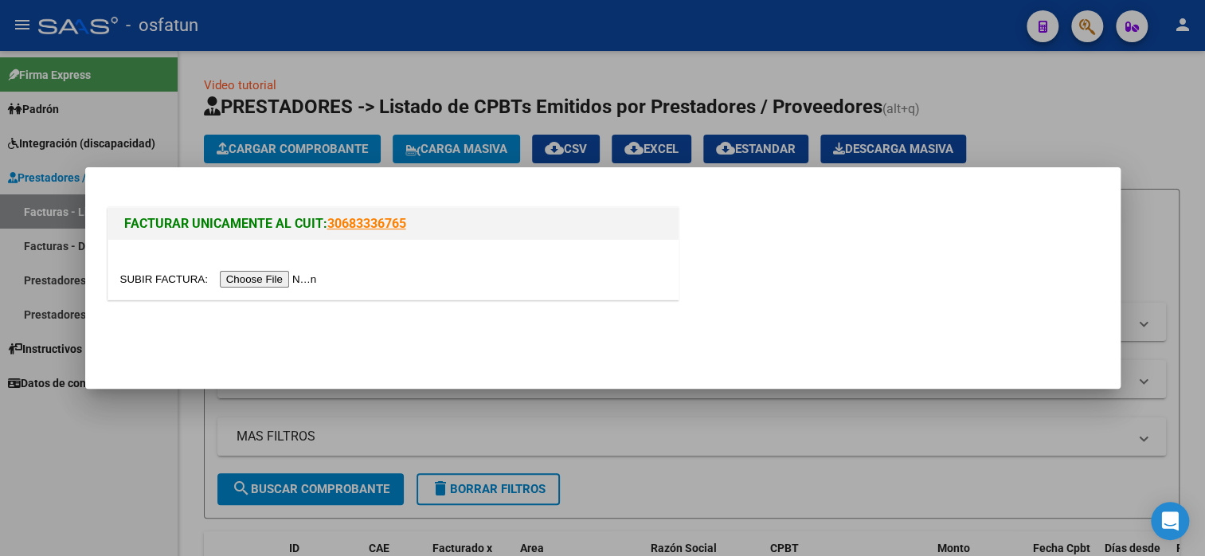
click at [292, 281] on input "file" at bounding box center [221, 279] width 202 height 17
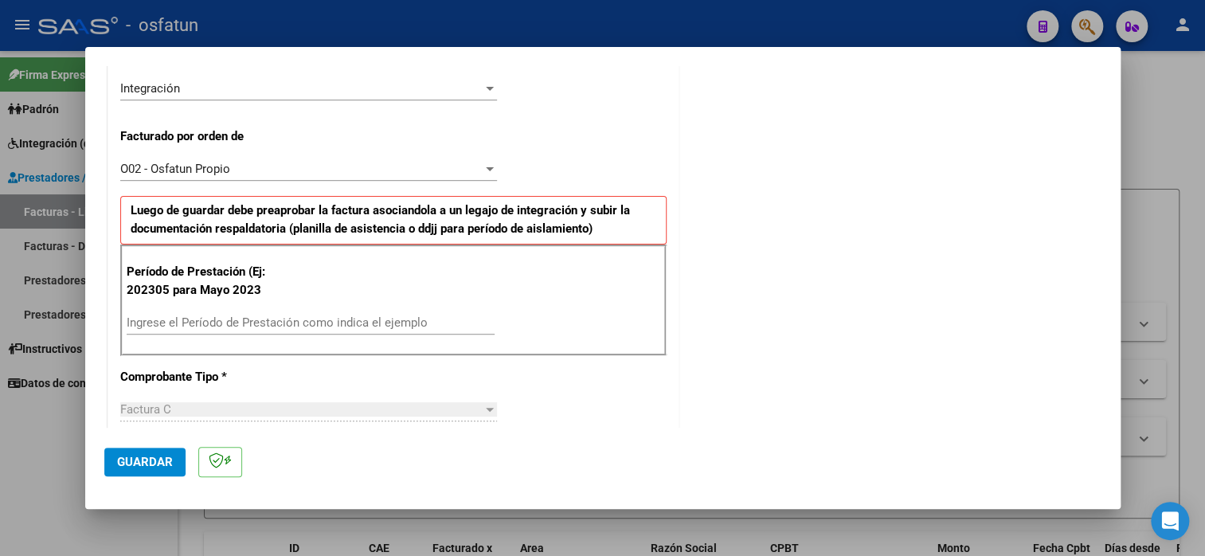
scroll to position [398, 0]
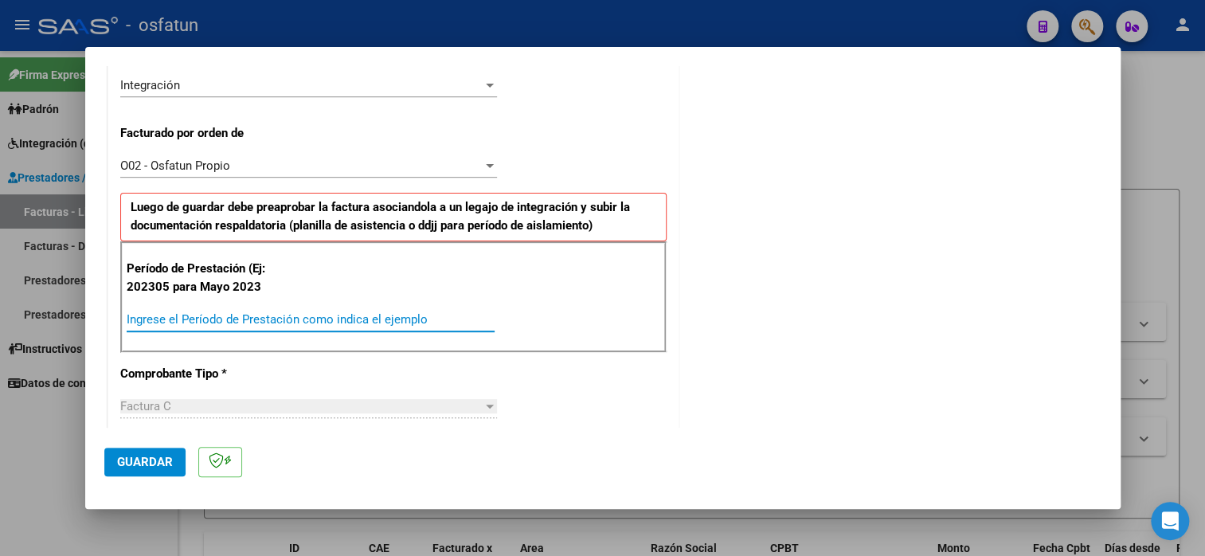
click at [182, 318] on input "Ingrese el Período de Prestación como indica el ejemplo" at bounding box center [311, 319] width 368 height 14
type input "202507"
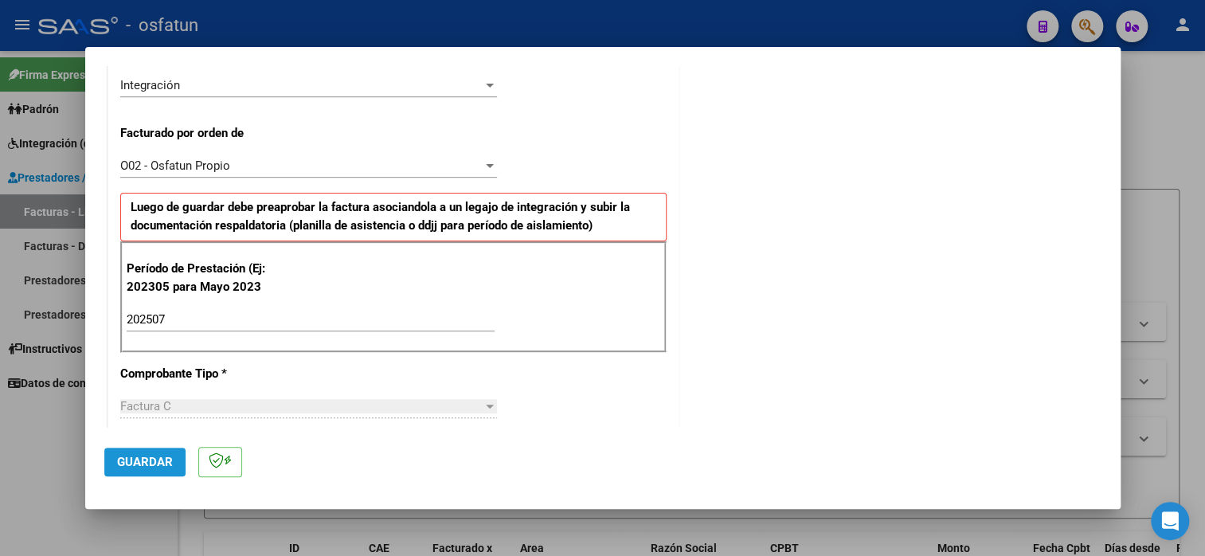
click at [149, 467] on span "Guardar" at bounding box center [145, 462] width 56 height 14
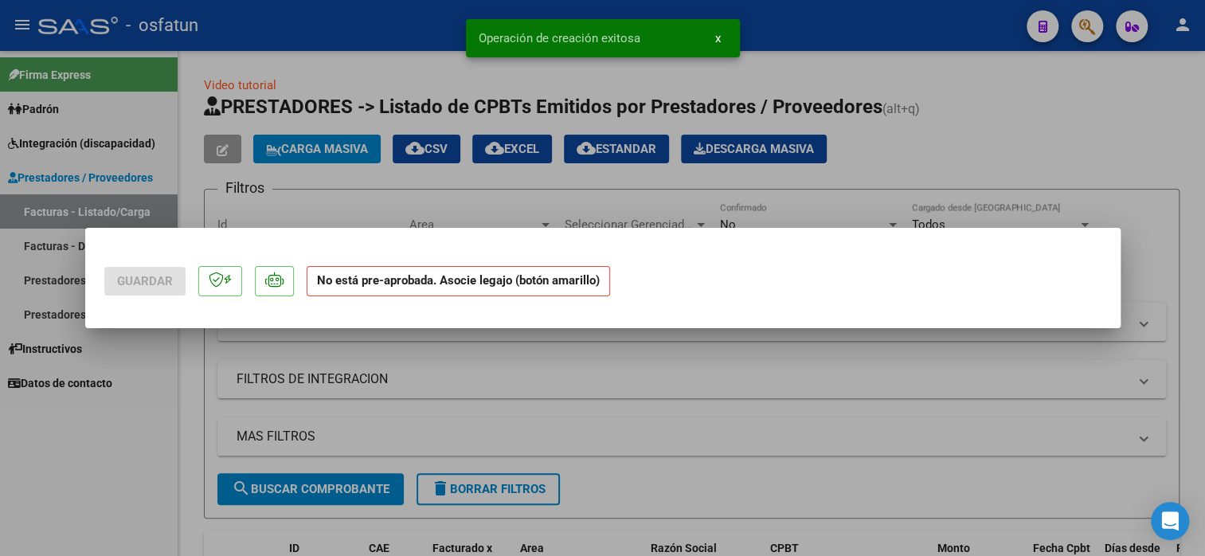
scroll to position [0, 0]
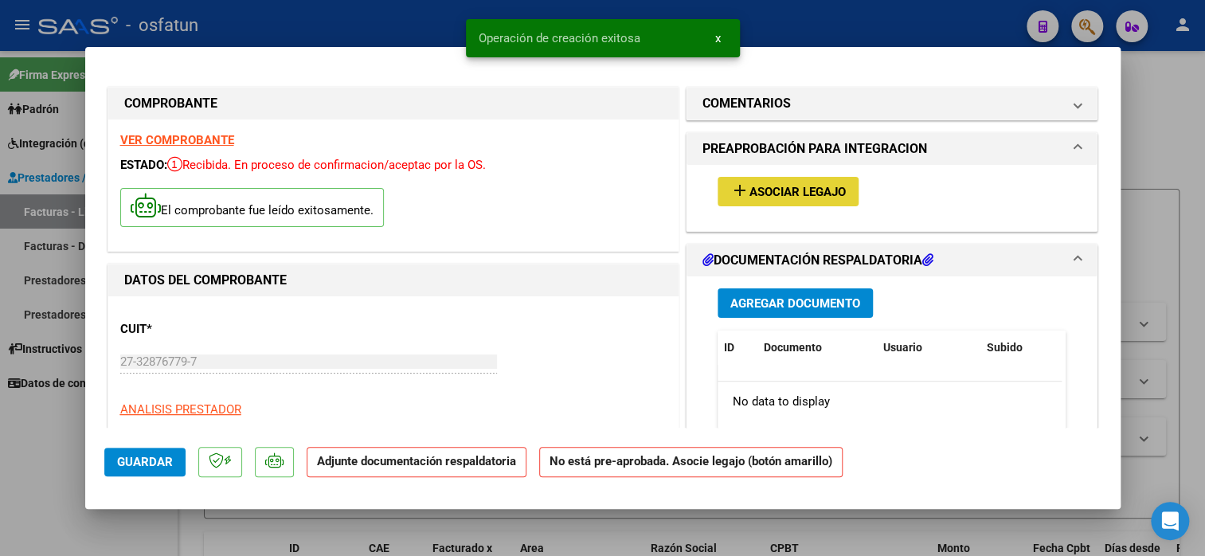
click at [802, 190] on span "Asociar Legajo" at bounding box center [798, 192] width 96 height 14
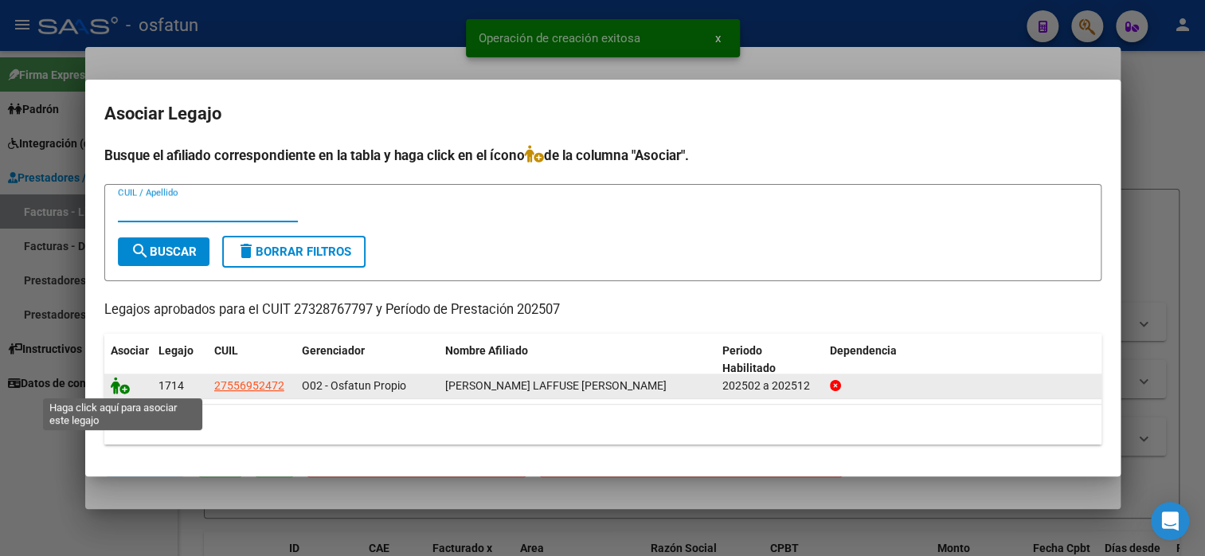
click at [122, 387] on icon at bounding box center [120, 386] width 19 height 18
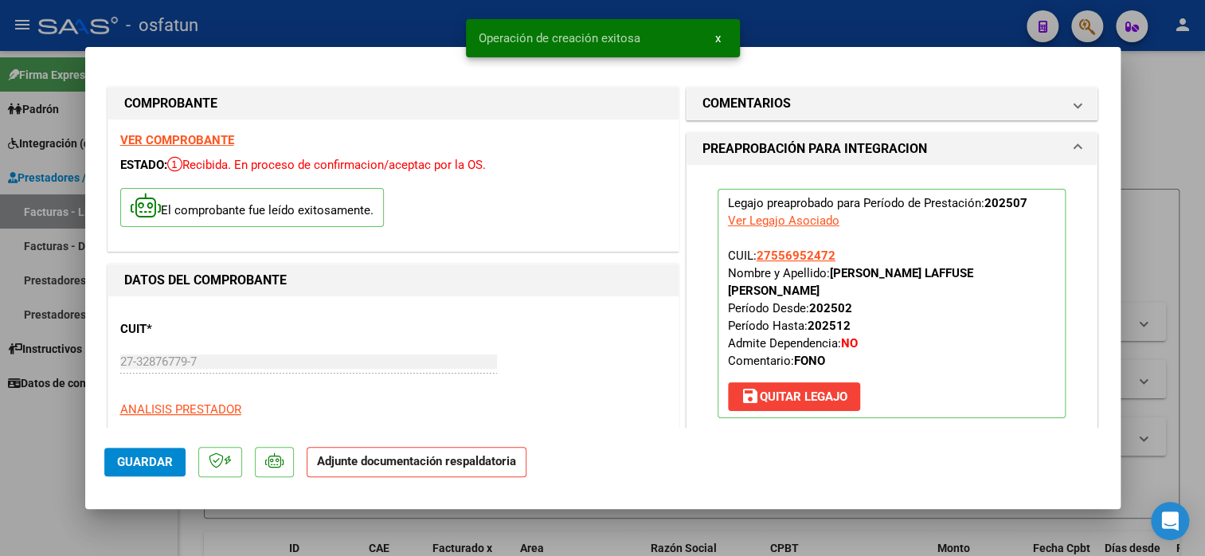
scroll to position [398, 0]
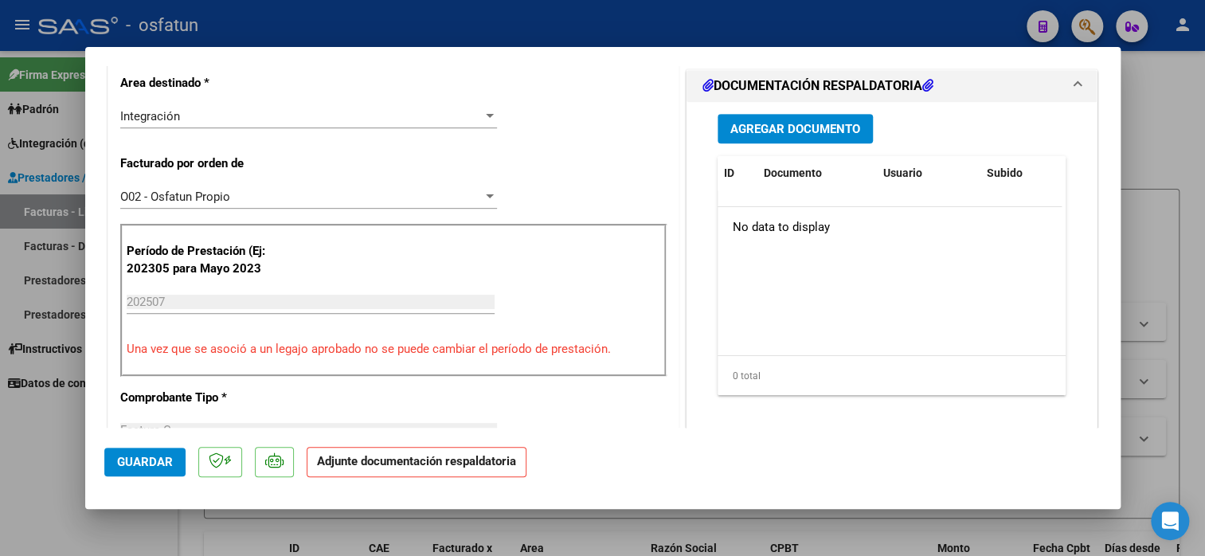
click at [779, 122] on span "Agregar Documento" at bounding box center [795, 129] width 130 height 14
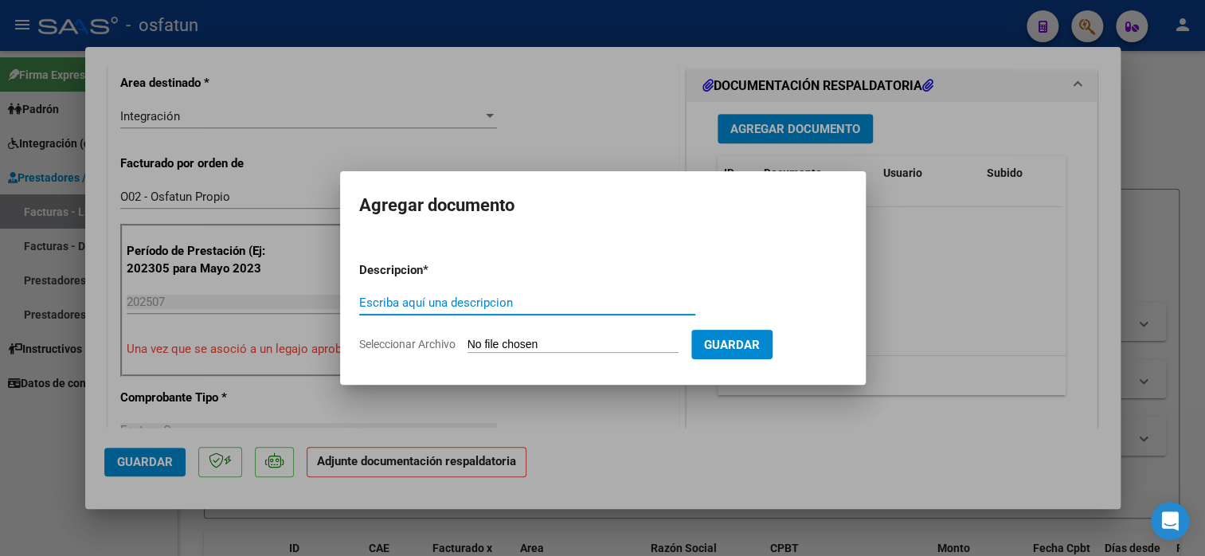
click at [472, 299] on input "Escriba aquí una descripcion" at bounding box center [527, 303] width 336 height 14
type input "planilla de asistencia"
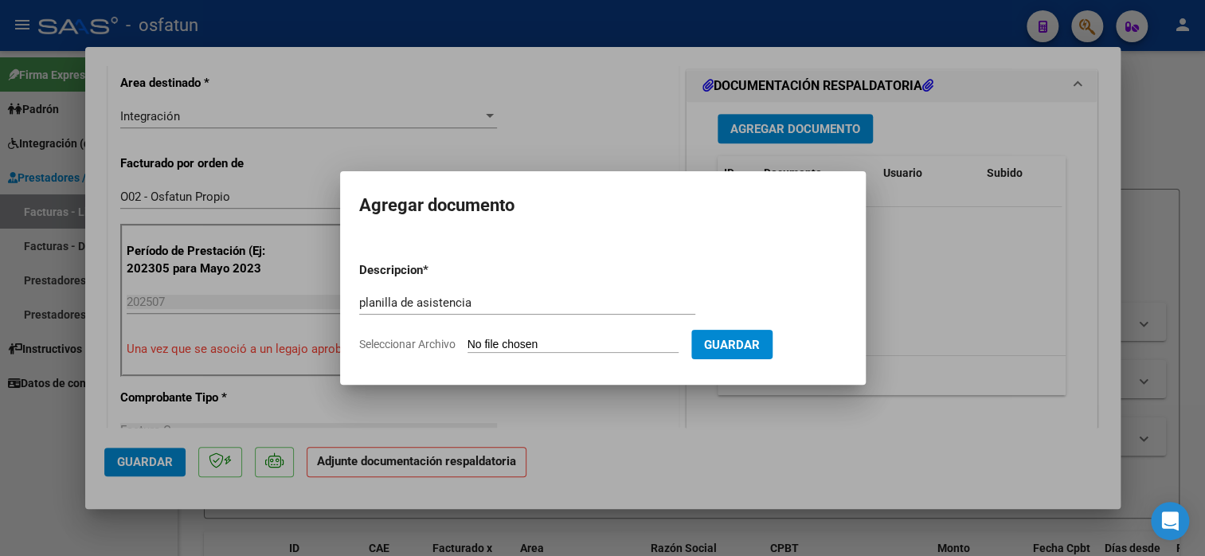
click at [487, 339] on input "Seleccionar Archivo" at bounding box center [573, 345] width 211 height 15
type input "C:\fakepath\[PERSON_NAME].pdf"
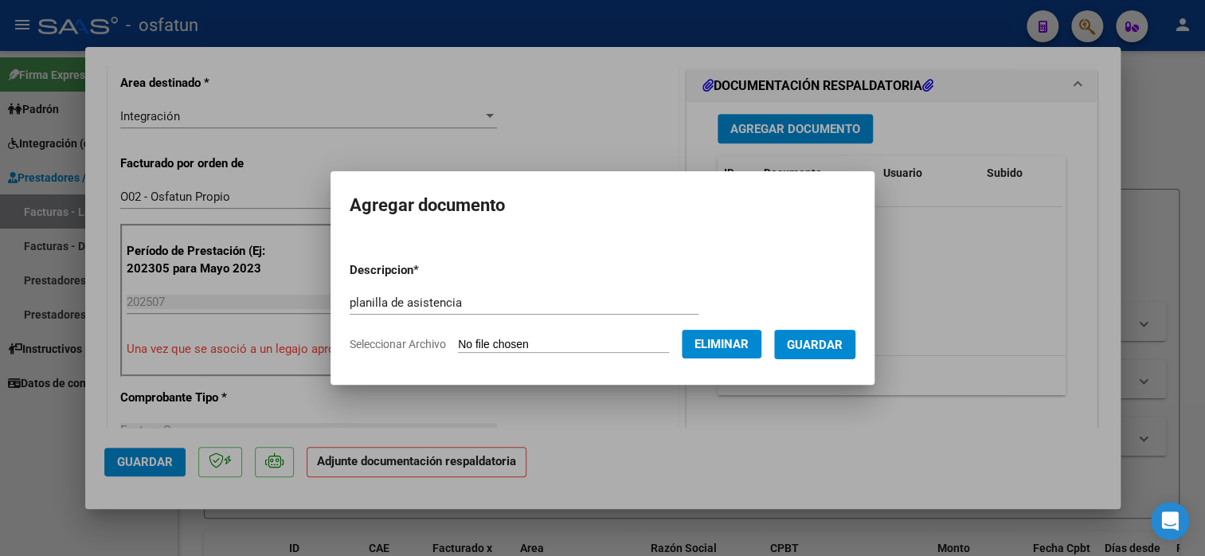
click at [843, 350] on span "Guardar" at bounding box center [815, 345] width 56 height 14
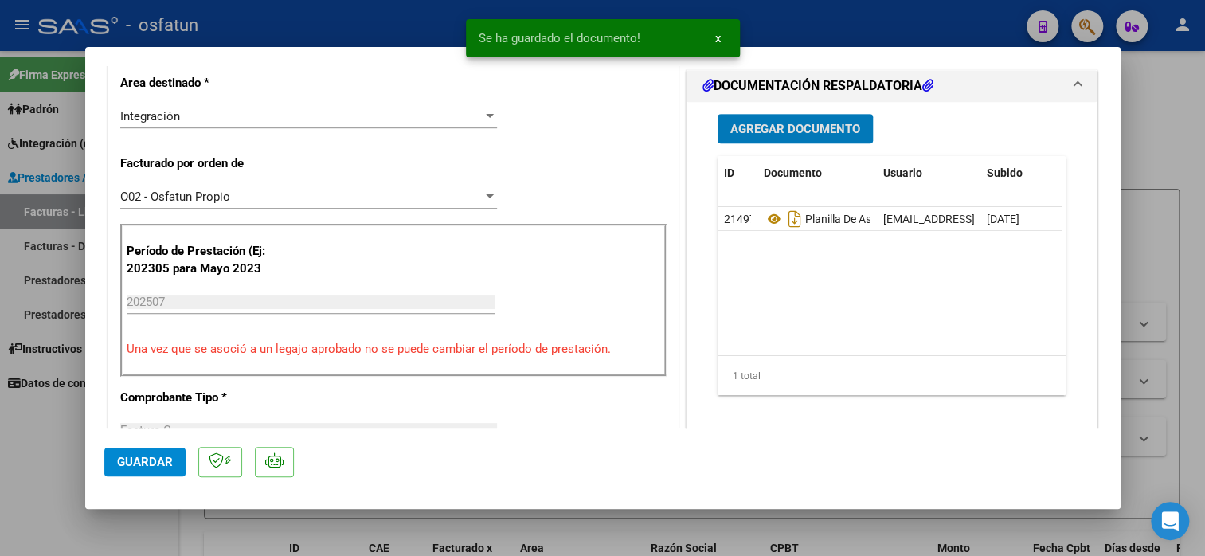
click at [139, 461] on span "Guardar" at bounding box center [145, 462] width 56 height 14
click at [140, 461] on span "Guardar" at bounding box center [145, 462] width 56 height 14
click at [131, 460] on span "Guardar" at bounding box center [145, 462] width 56 height 14
click at [65, 405] on div at bounding box center [602, 278] width 1205 height 556
type input "$ 0,00"
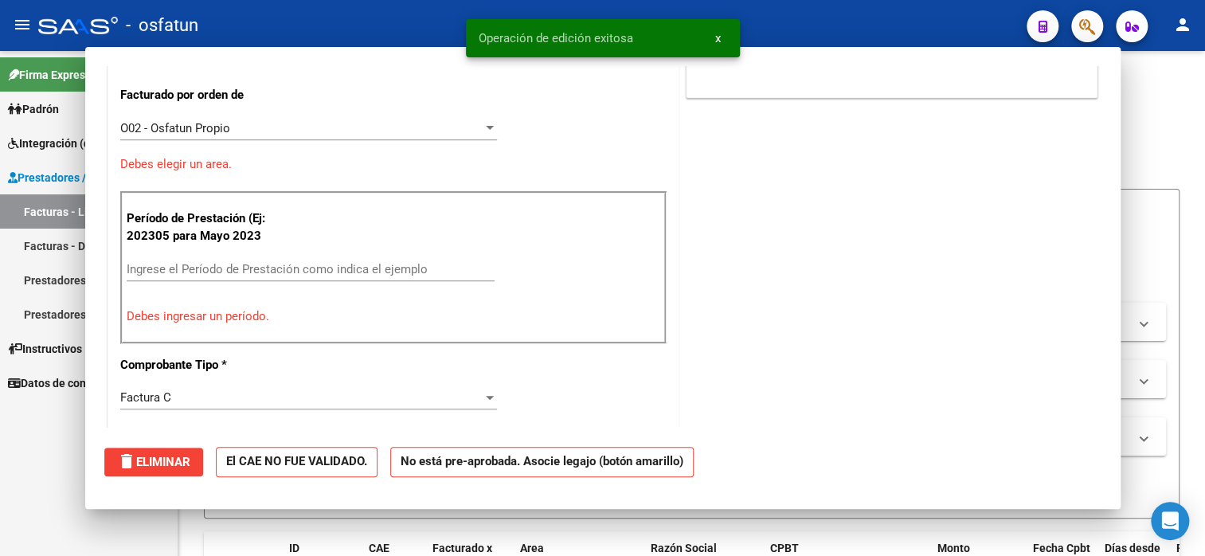
scroll to position [0, 0]
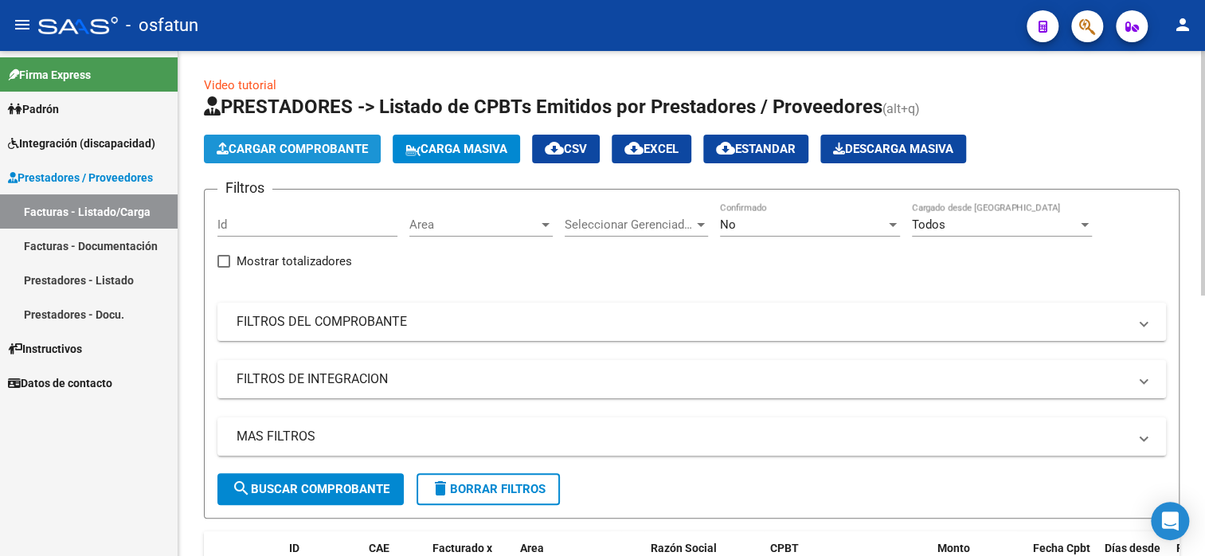
click at [260, 147] on span "Cargar Comprobante" at bounding box center [292, 149] width 151 height 14
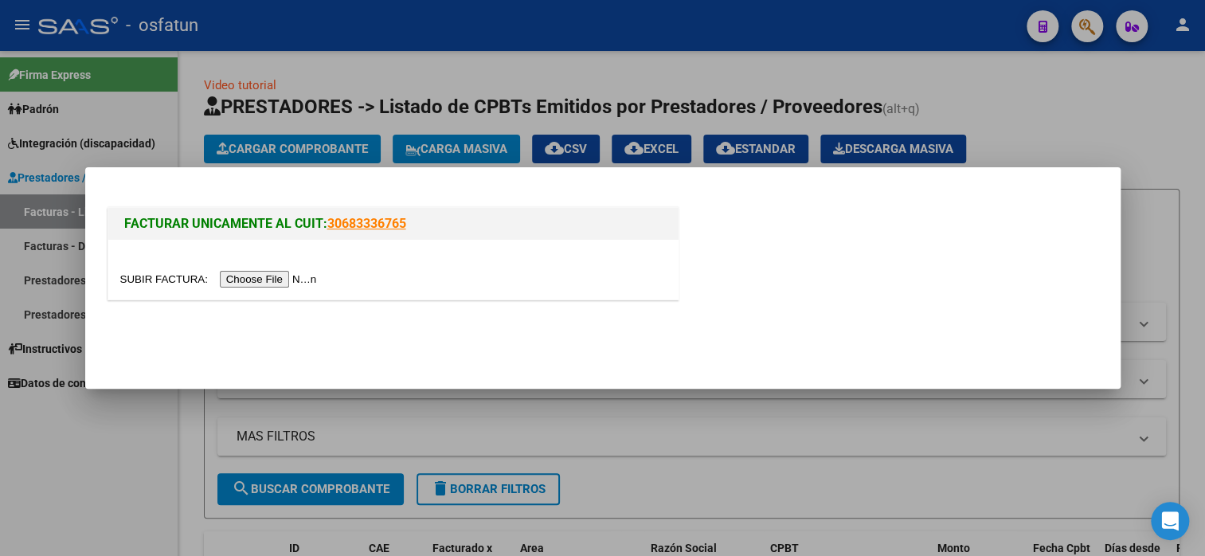
click at [265, 279] on input "file" at bounding box center [221, 279] width 202 height 17
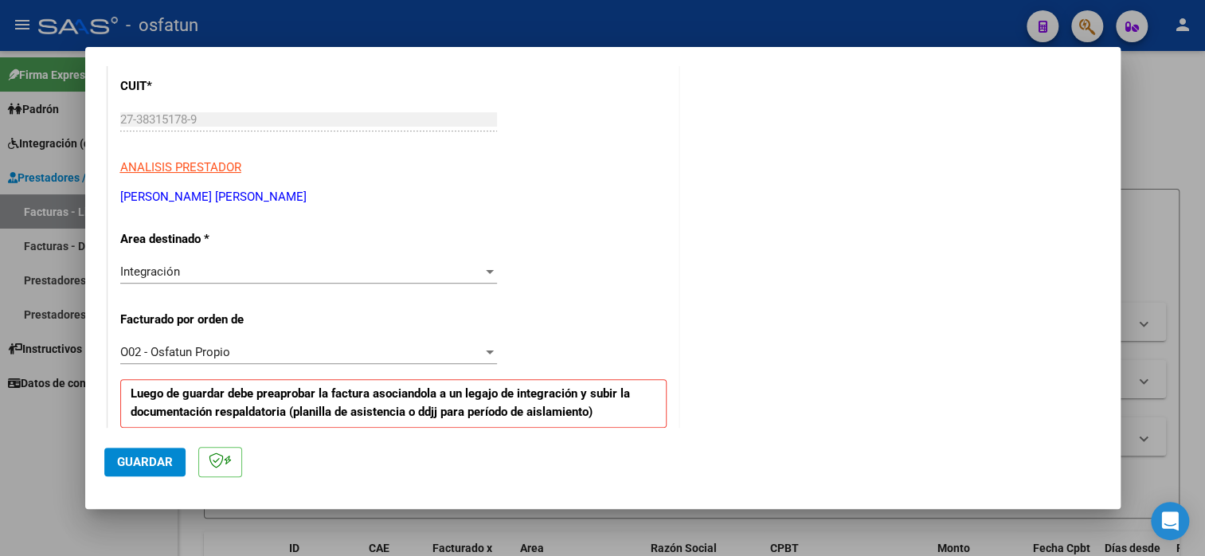
scroll to position [319, 0]
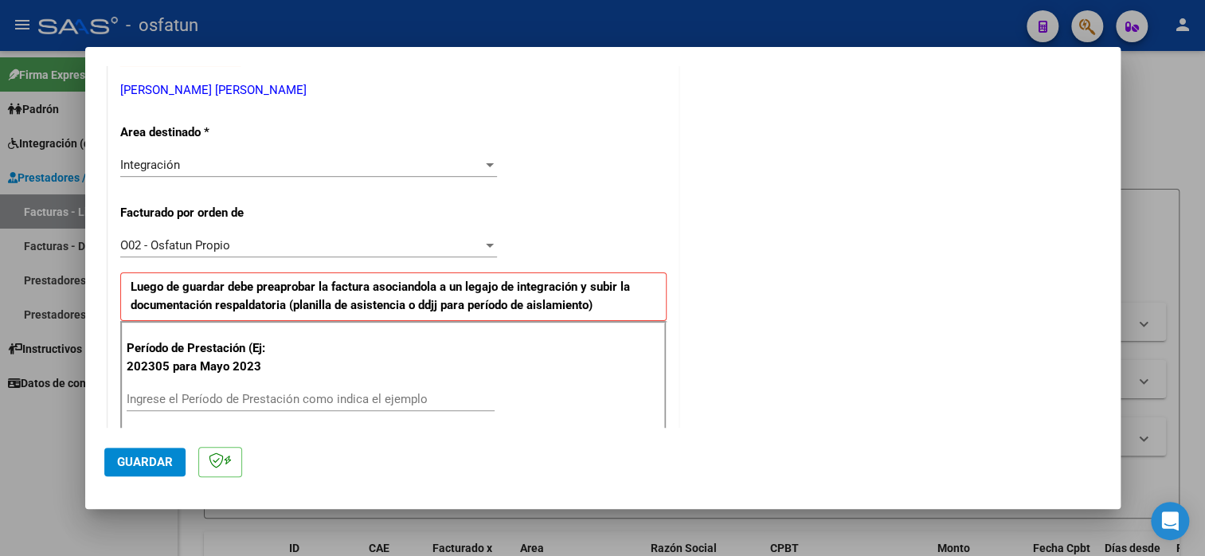
click at [234, 394] on input "Ingrese el Período de Prestación como indica el ejemplo" at bounding box center [311, 399] width 368 height 14
type input "202507"
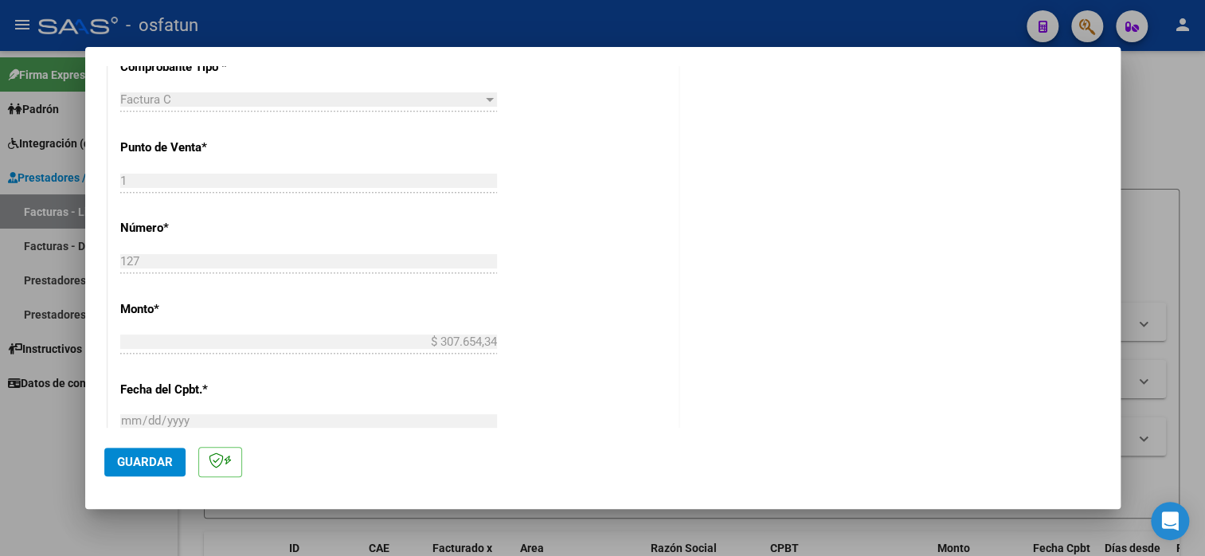
scroll to position [797, 0]
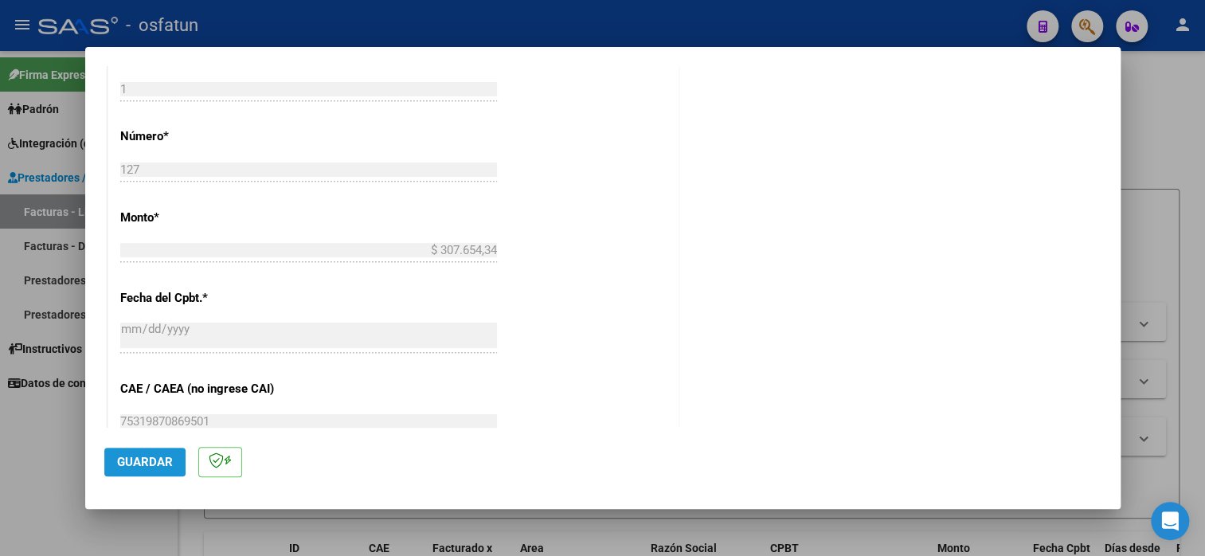
click at [154, 452] on button "Guardar" at bounding box center [144, 462] width 81 height 29
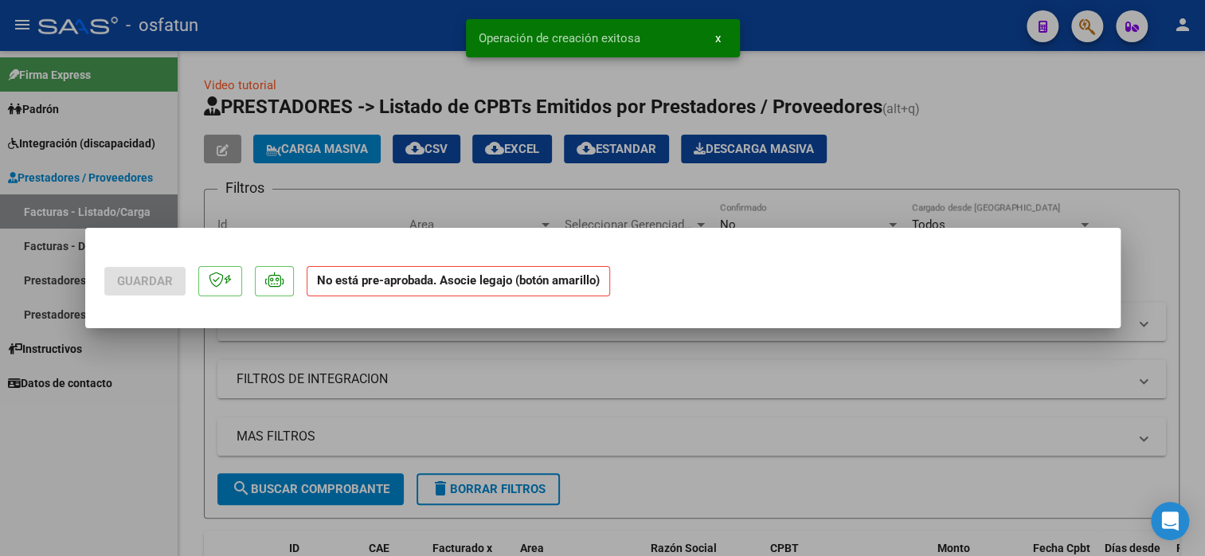
scroll to position [0, 0]
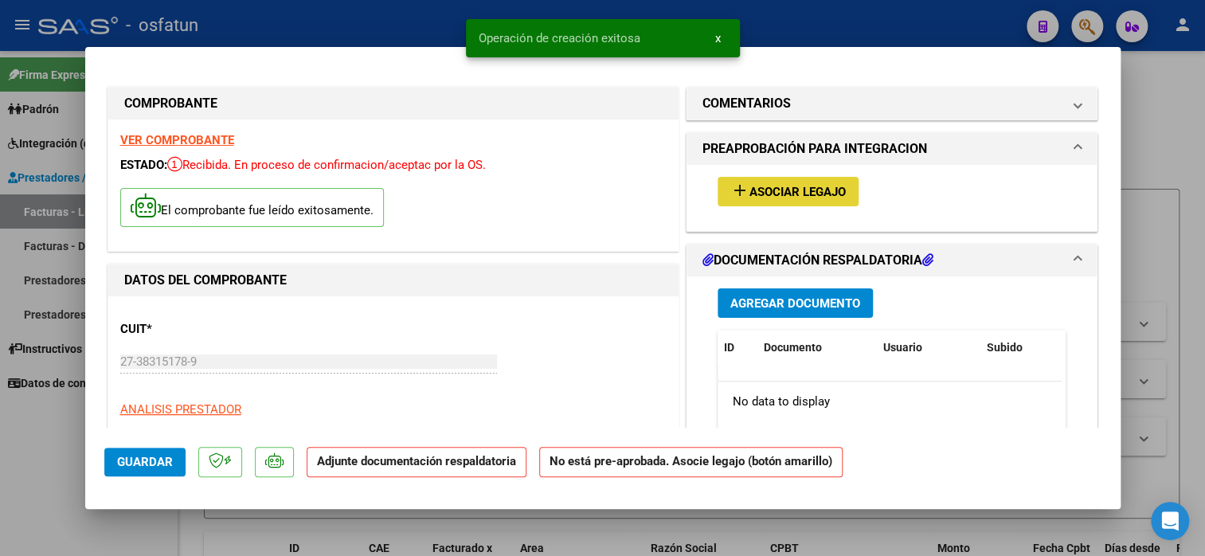
click at [771, 194] on span "Asociar Legajo" at bounding box center [798, 192] width 96 height 14
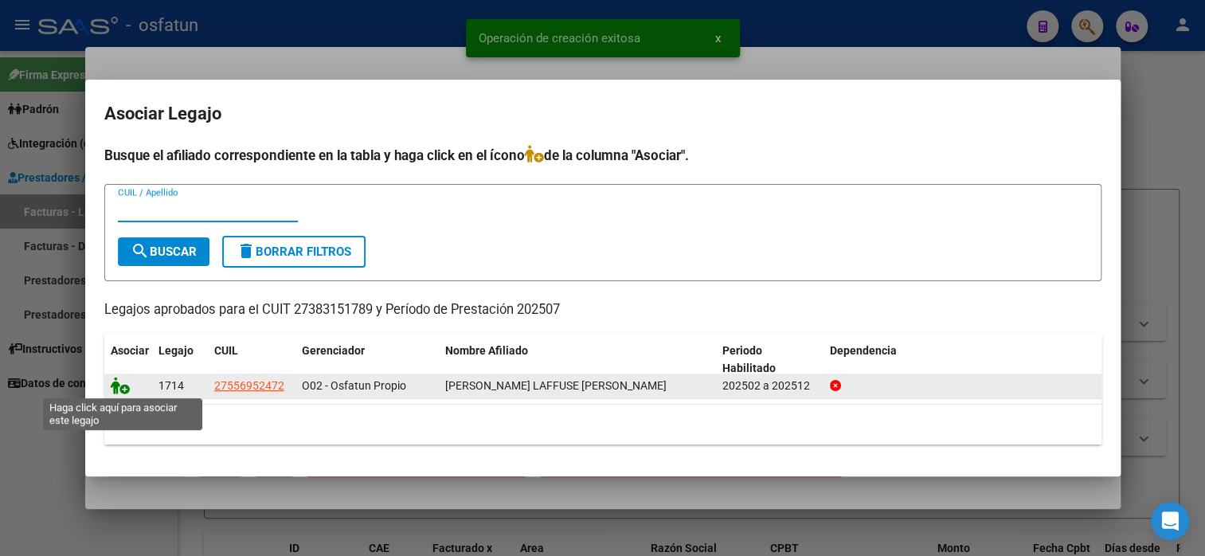
click at [127, 385] on icon at bounding box center [120, 386] width 19 height 18
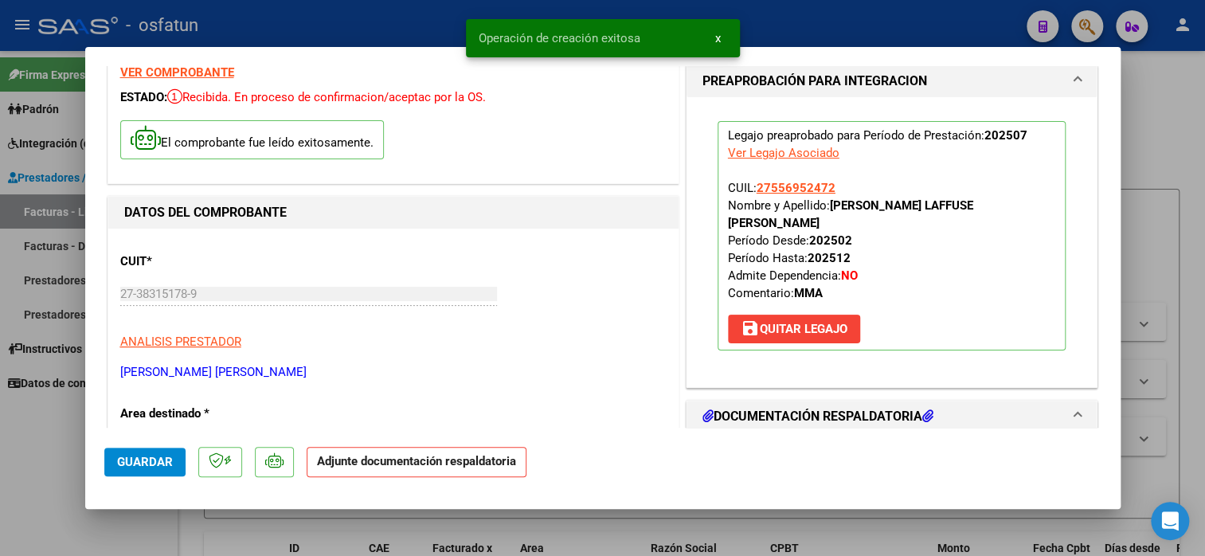
scroll to position [239, 0]
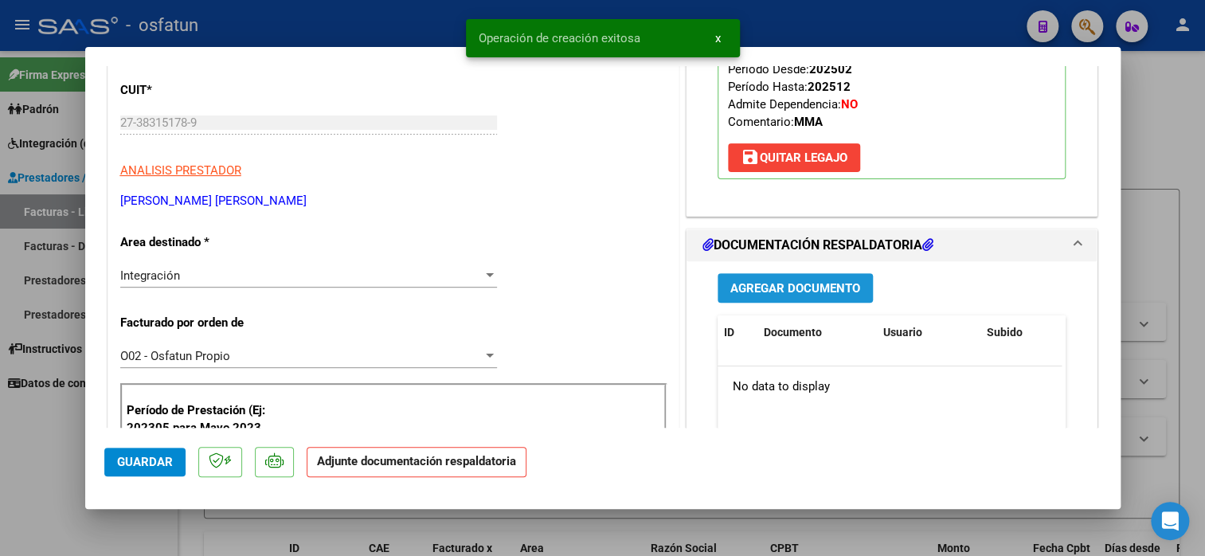
click at [783, 281] on span "Agregar Documento" at bounding box center [795, 288] width 130 height 14
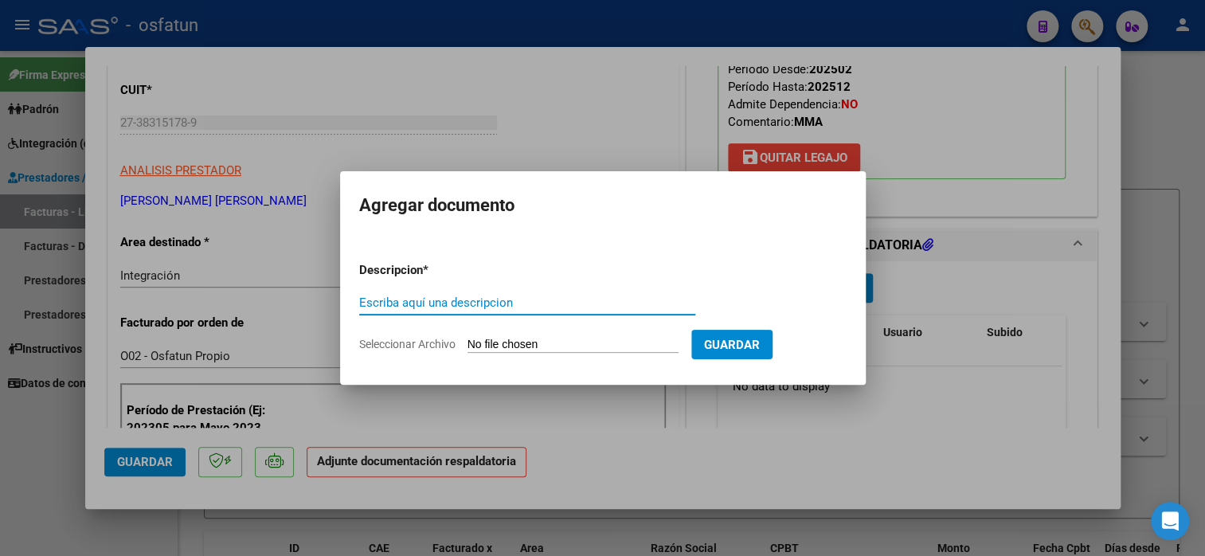
click at [475, 306] on input "Escriba aquí una descripcion" at bounding box center [527, 303] width 336 height 14
type input "planilla de asistencia"
click at [478, 348] on input "Seleccionar Archivo" at bounding box center [573, 345] width 211 height 15
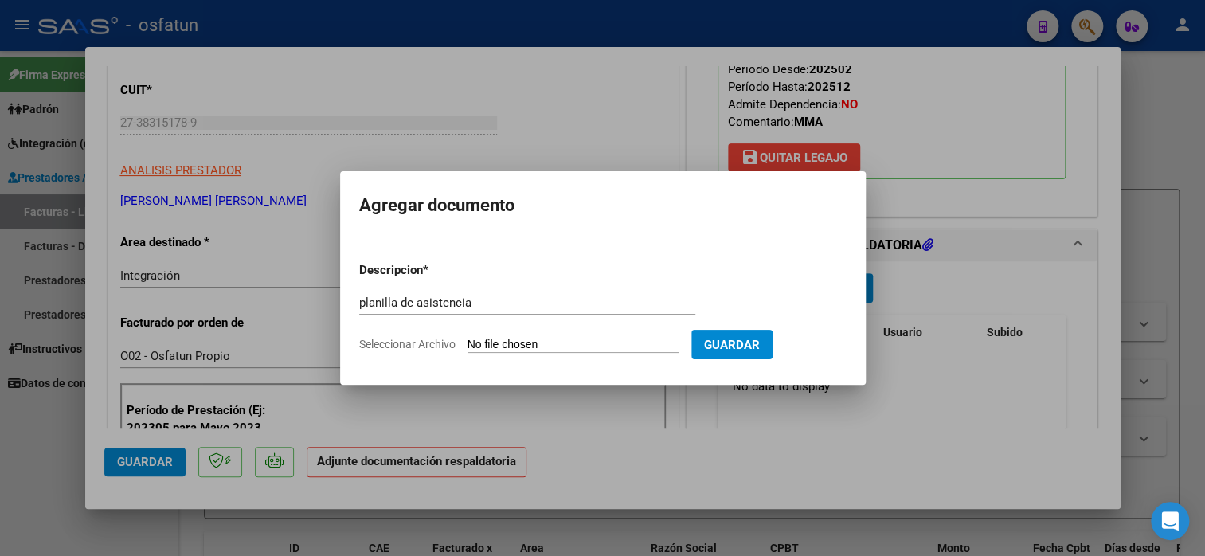
type input "C:\fakepath\[PERSON_NAME] 127 asis.pdf"
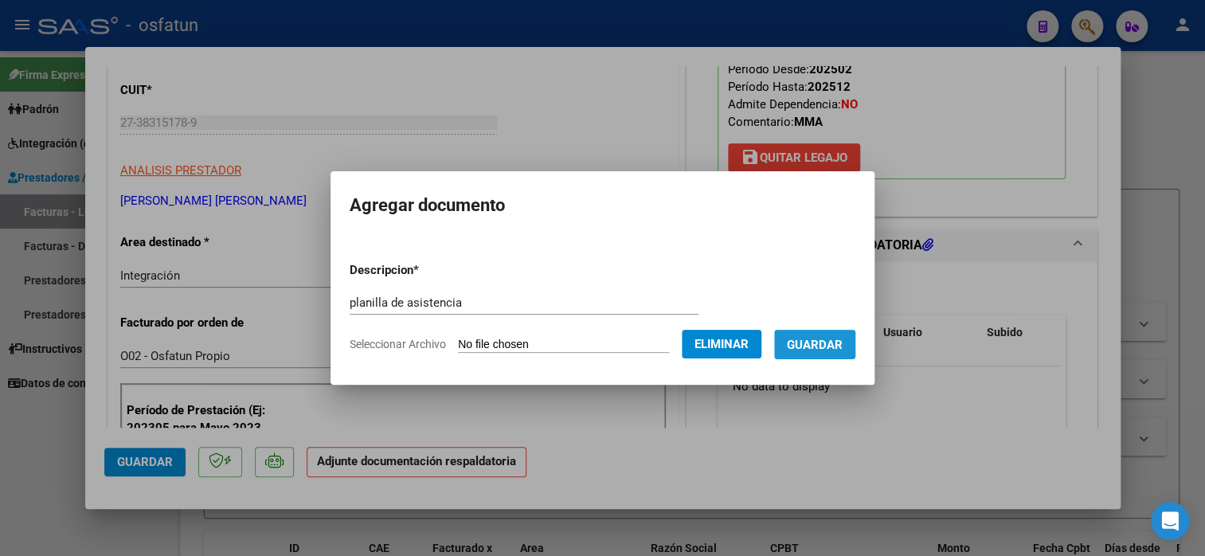
click at [816, 354] on button "Guardar" at bounding box center [814, 344] width 81 height 29
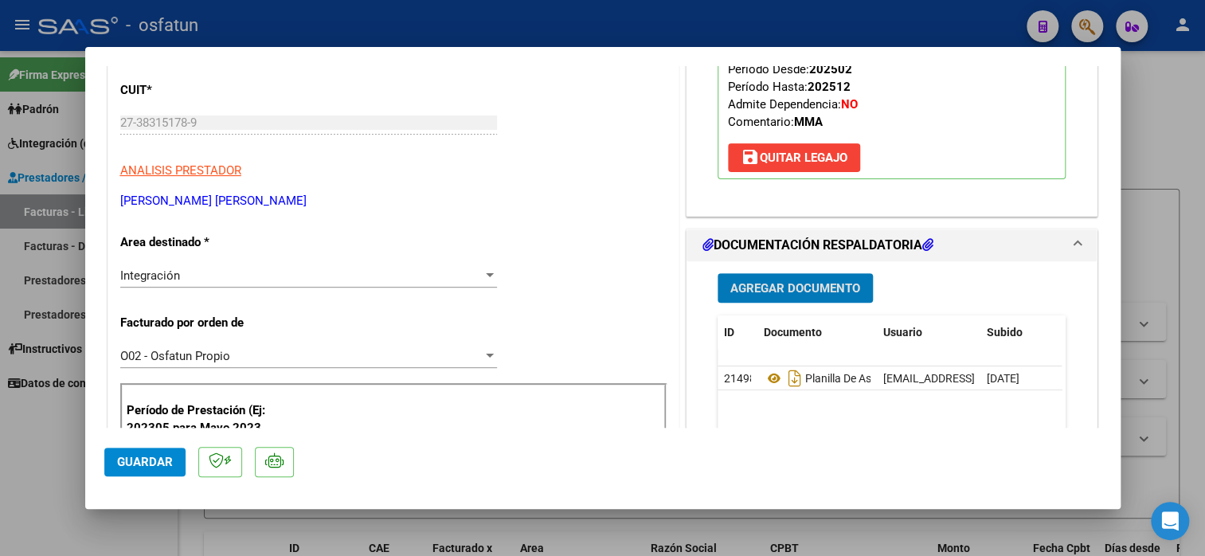
click at [109, 466] on button "Guardar" at bounding box center [144, 462] width 81 height 29
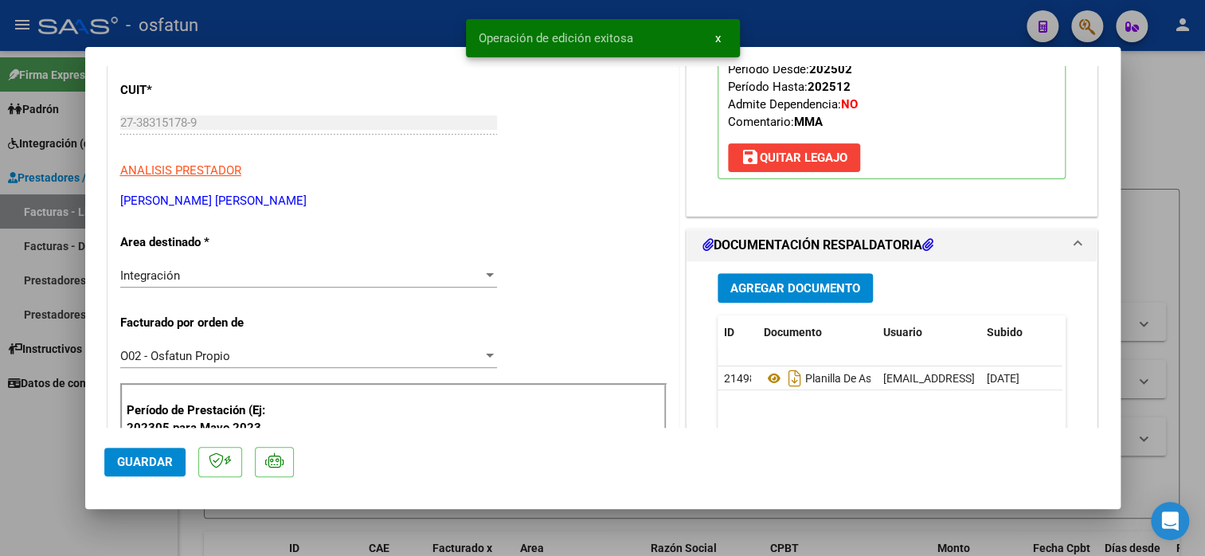
click at [61, 491] on div at bounding box center [602, 278] width 1205 height 556
type input "$ 0,00"
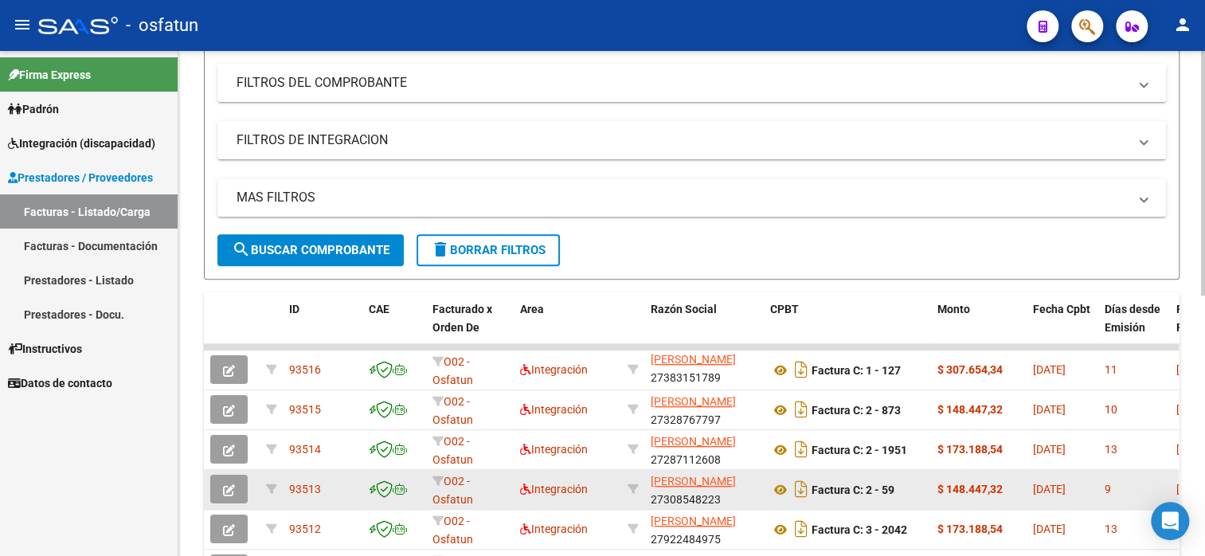
scroll to position [21, 0]
